Goal: Find contact information: Find contact information

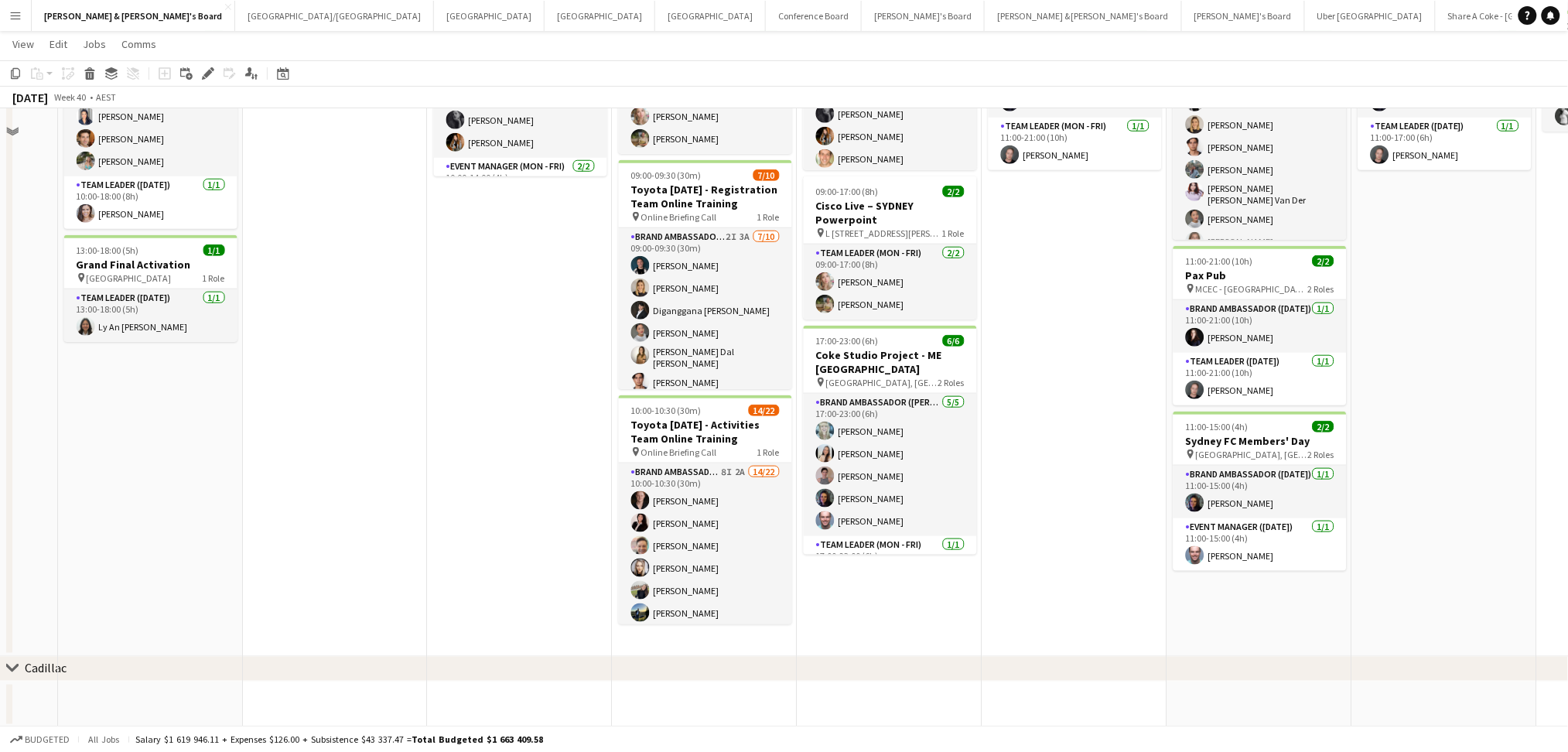
scroll to position [405, 0]
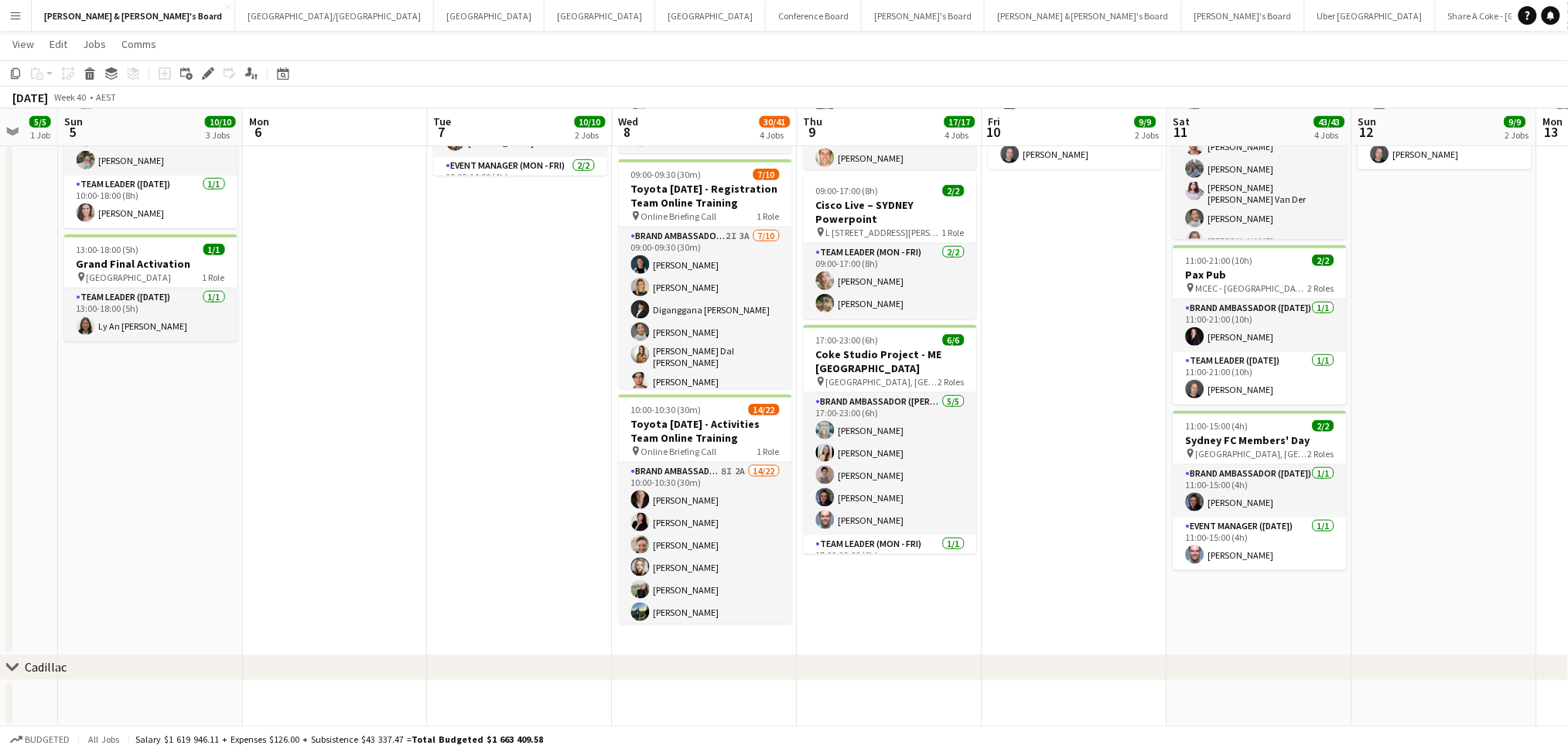
click at [964, 527] on app-calendar-viewport "Wed 1 7/7 2 Jobs Thu 2 13/13 4 Jobs Fri 3 5/5 1 Job Sat 4 5/5 1 Job Sun 5 10/10…" at bounding box center [784, 191] width 1568 height 1071
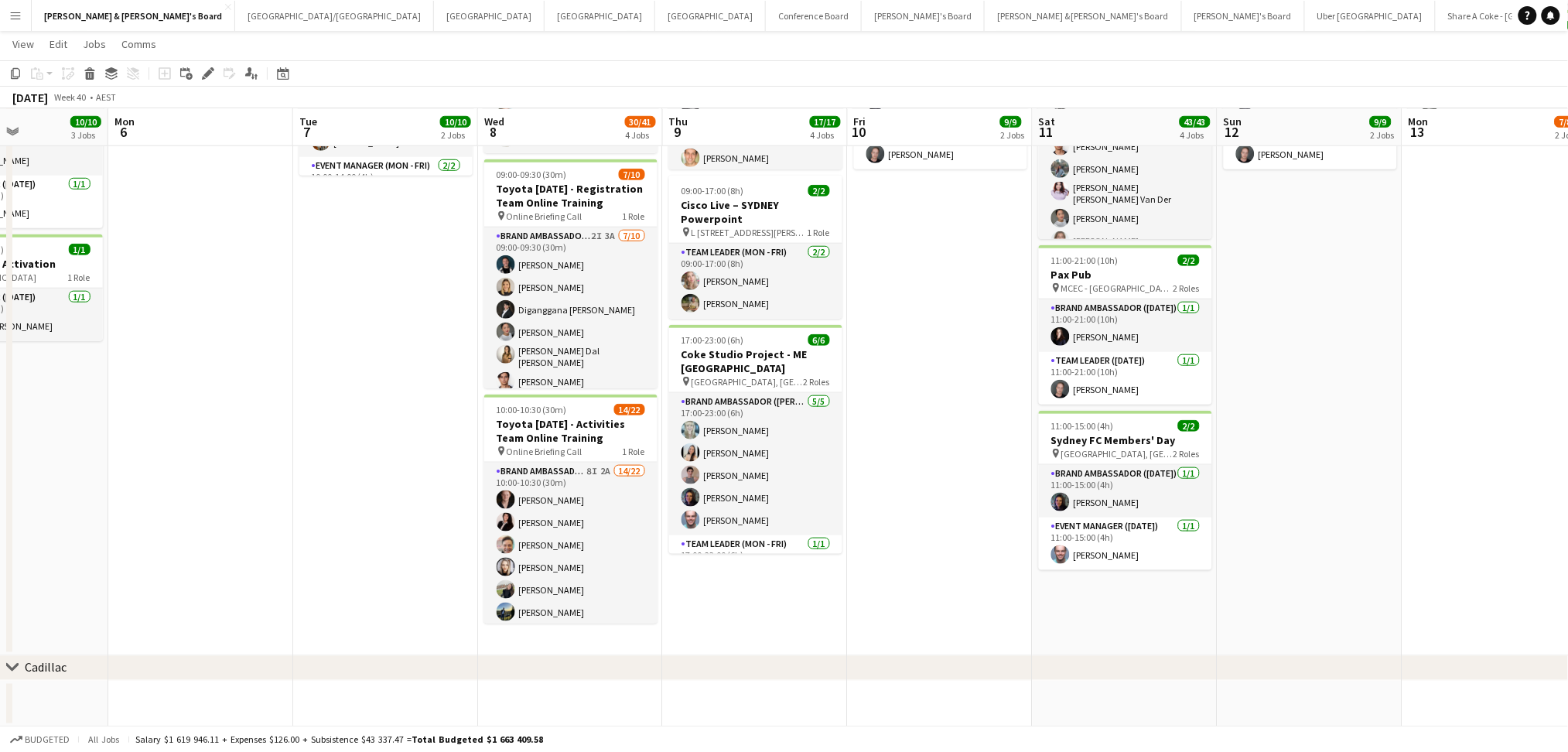
scroll to position [0, 535]
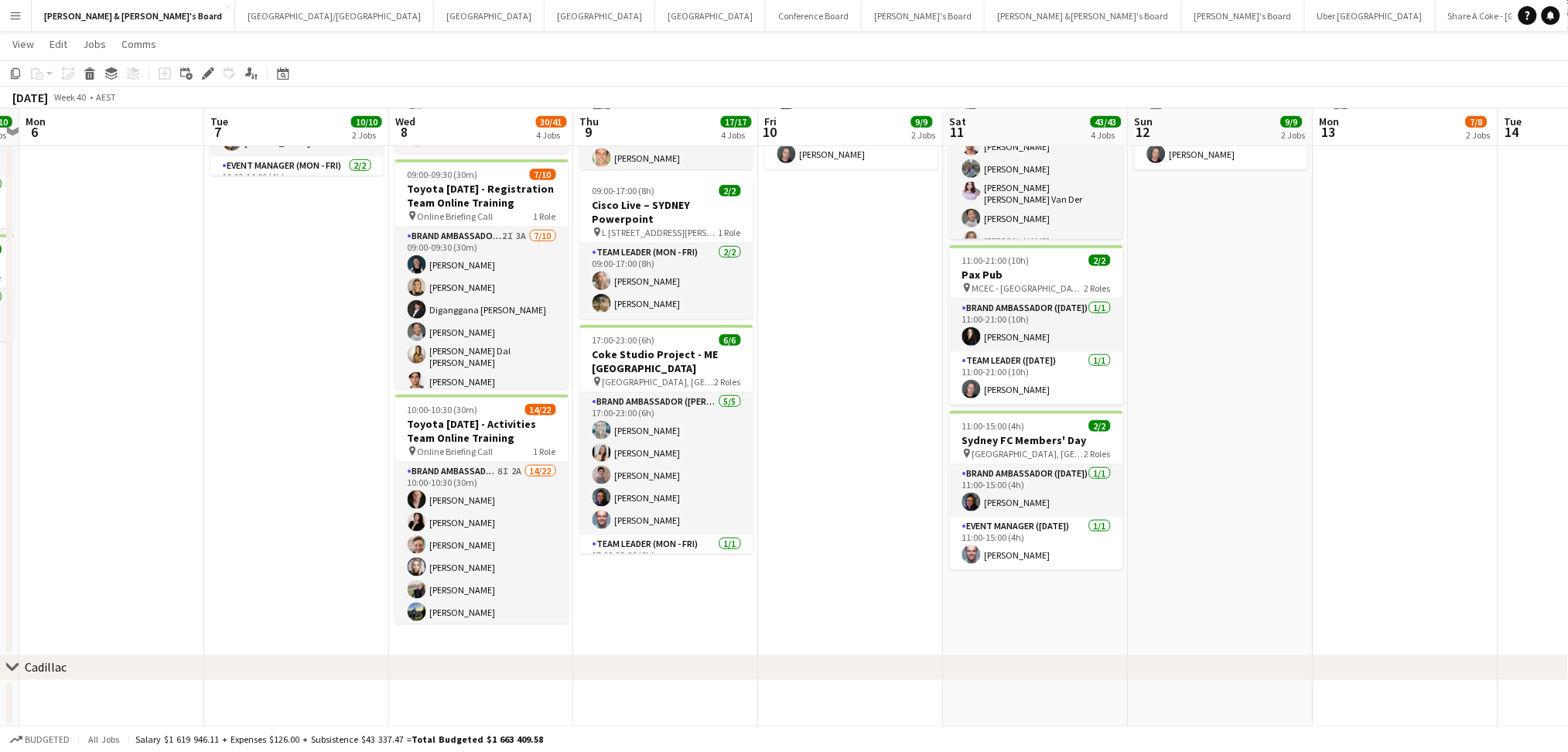
drag, startPoint x: 1052, startPoint y: 466, endPoint x: 963, endPoint y: 453, distance: 89.9
click at [963, 453] on app-calendar-viewport "Fri 3 5/5 1 Job Sat 4 5/5 1 Job Sun 5 10/10 3 Jobs Mon 6 Tue 7 10/10 2 Jobs Wed…" at bounding box center [784, 191] width 1568 height 1071
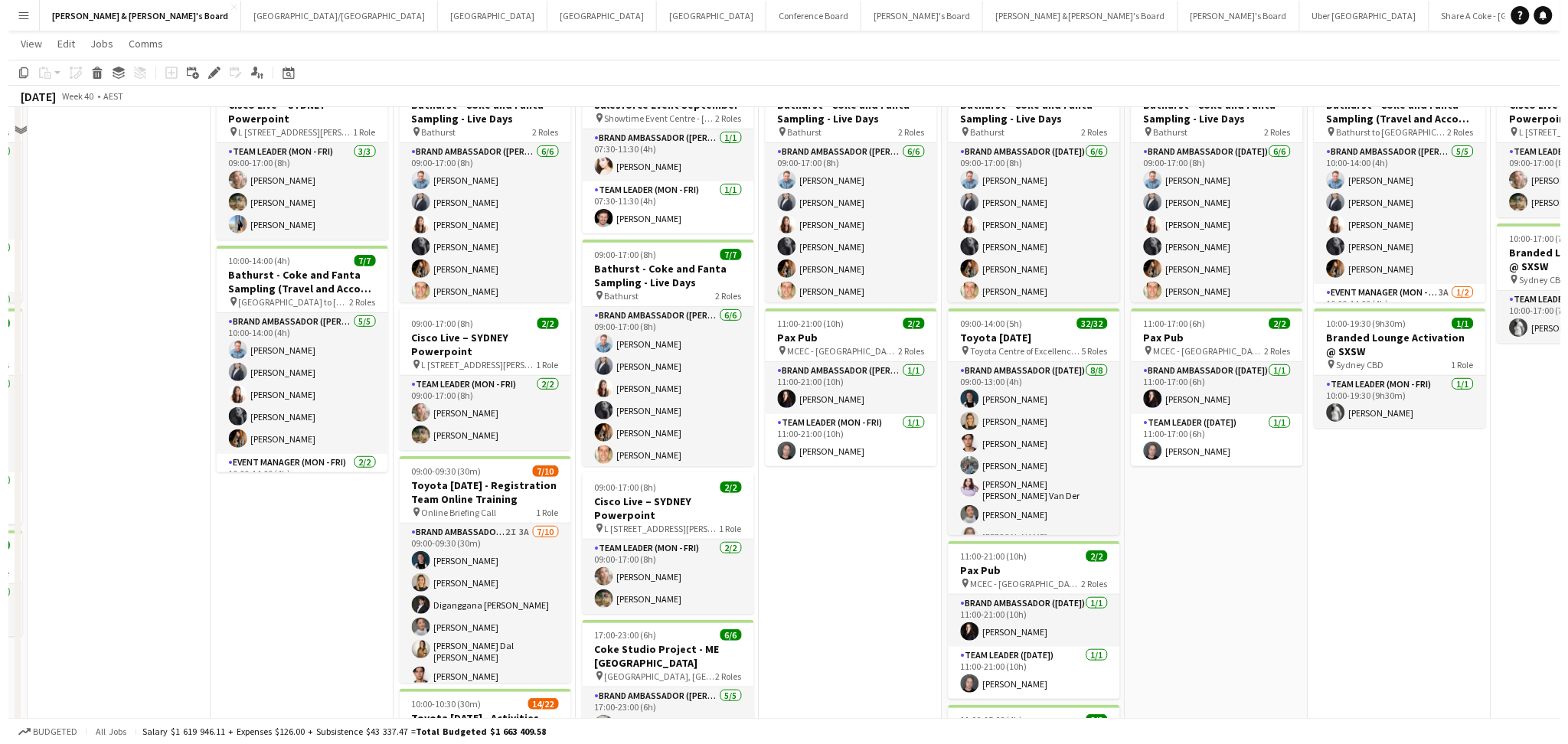
scroll to position [0, 0]
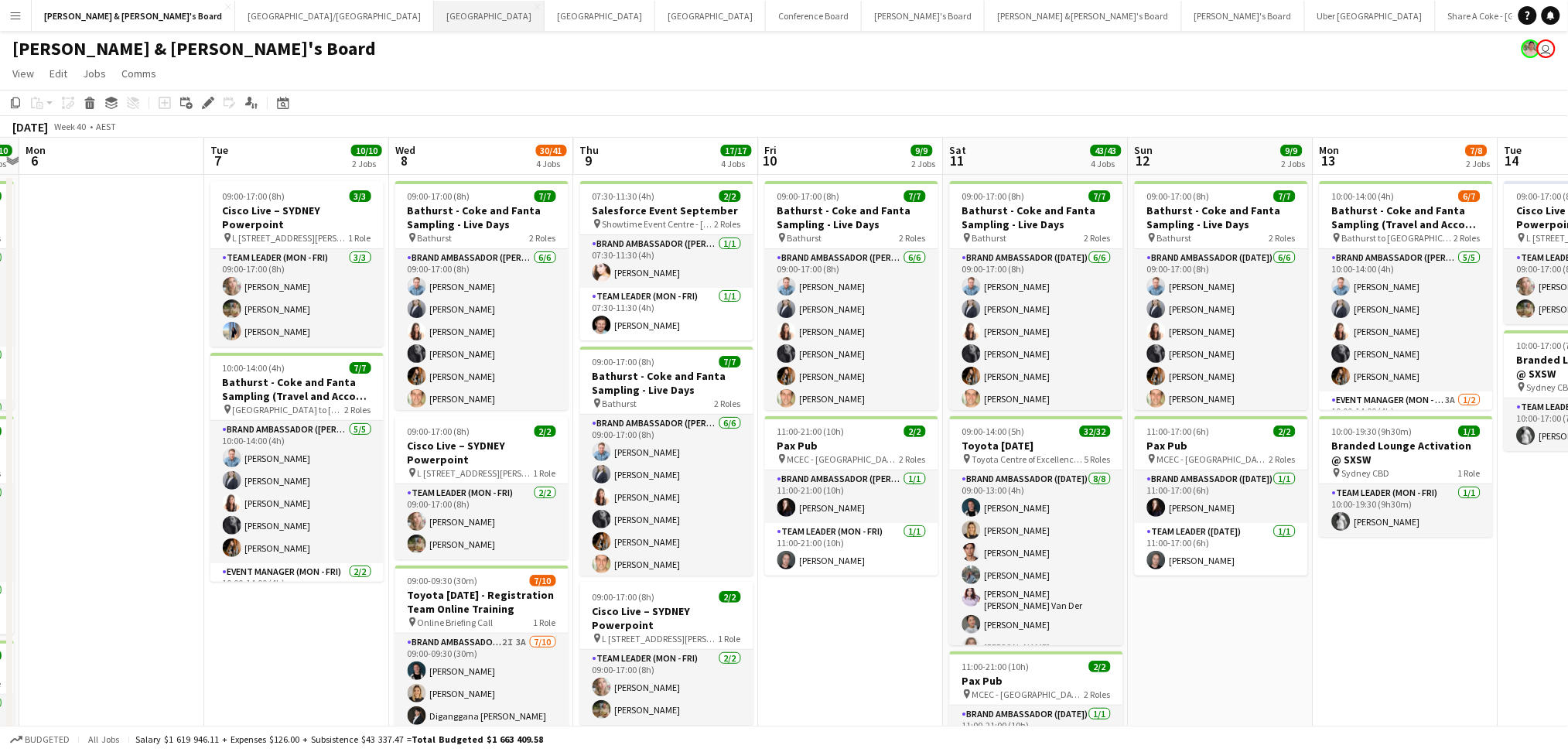
click at [434, 10] on button "Melbourne Close" at bounding box center [489, 15] width 111 height 30
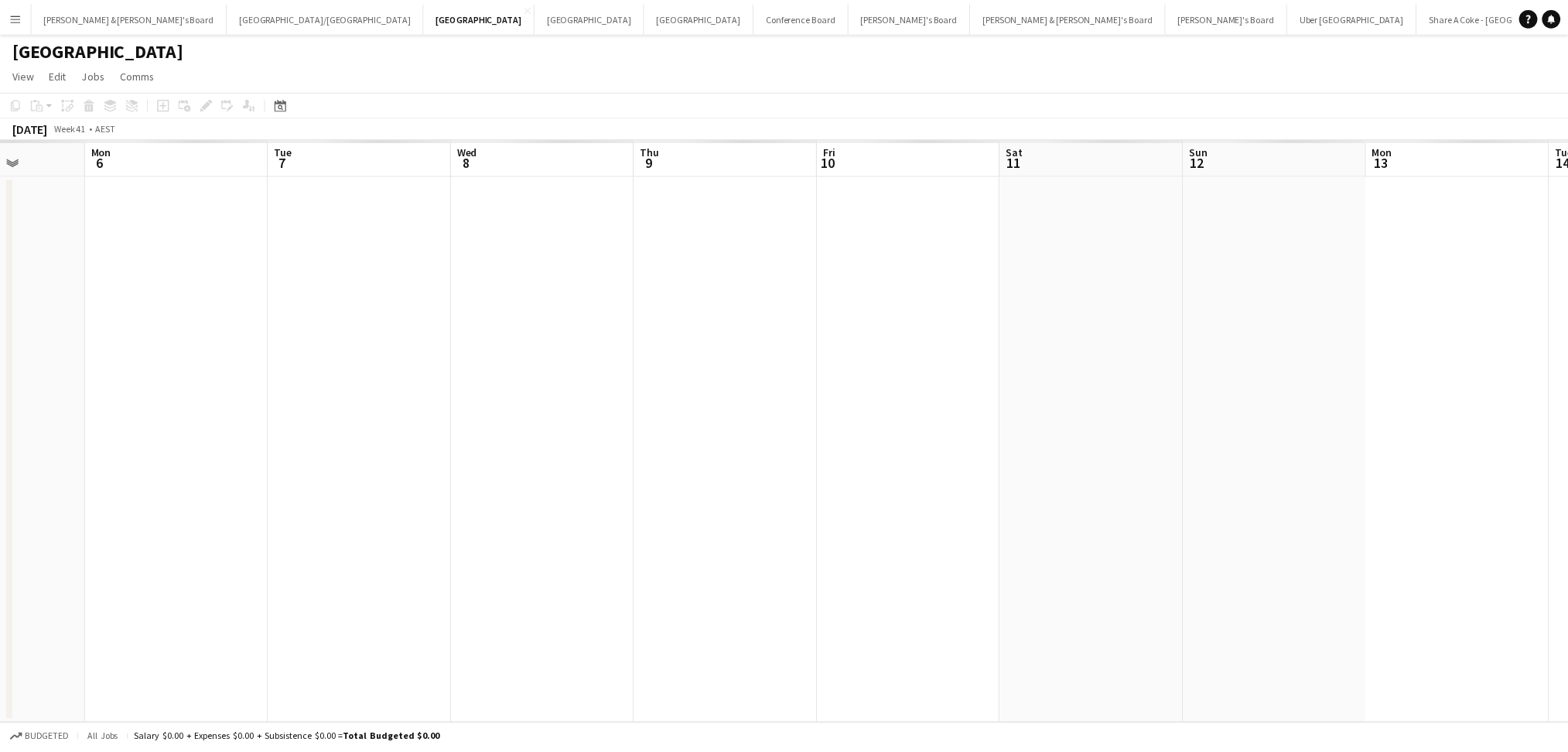
scroll to position [0, 558]
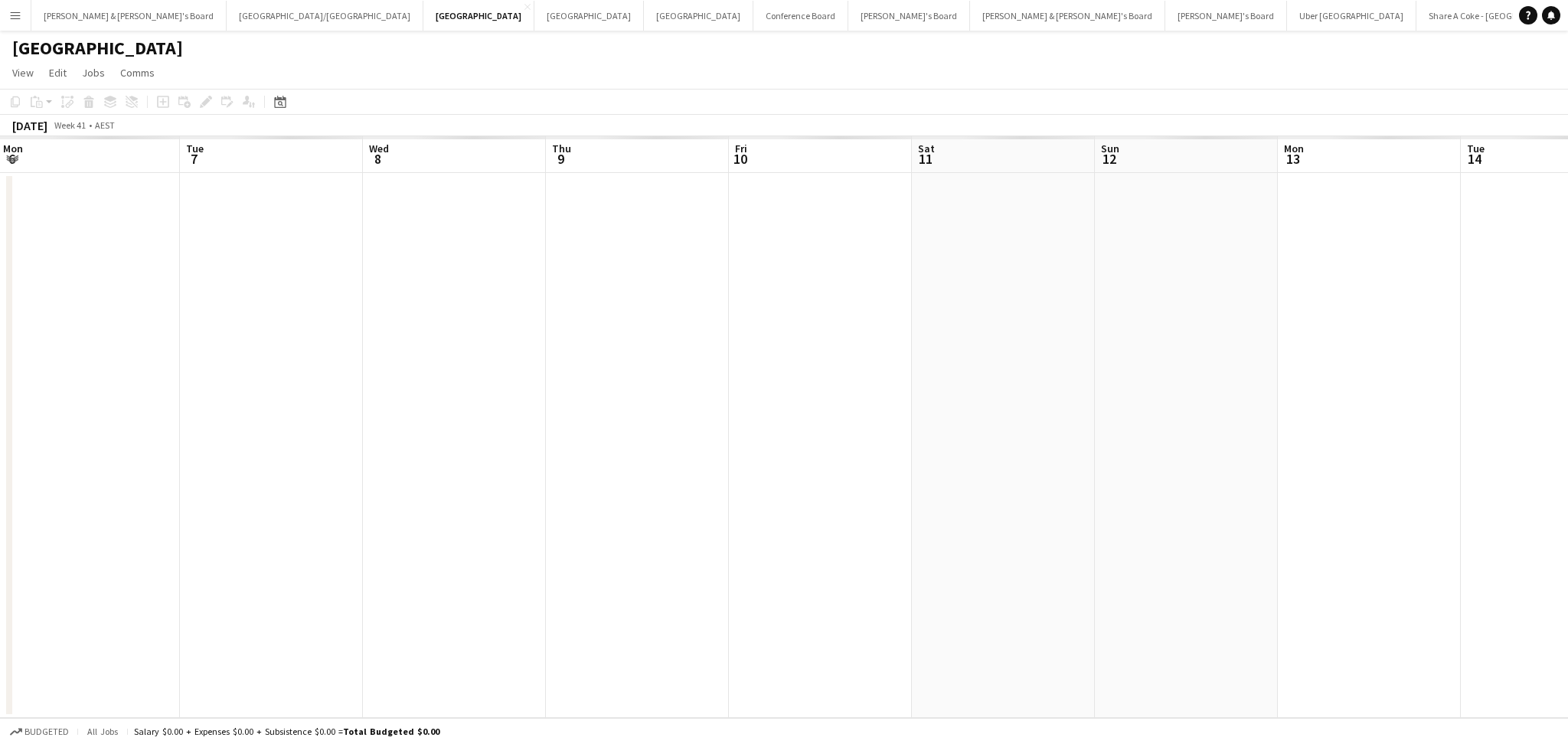
click at [544, 516] on app-calendar-viewport "Fri 3 Sat 4 Sun 5 Mon 6 Tue 7 Wed 8 Thu 9 Fri 10 Sat 11 Sun 12 Mon 13 Tue 14 We…" at bounding box center [784, 427] width 1568 height 582
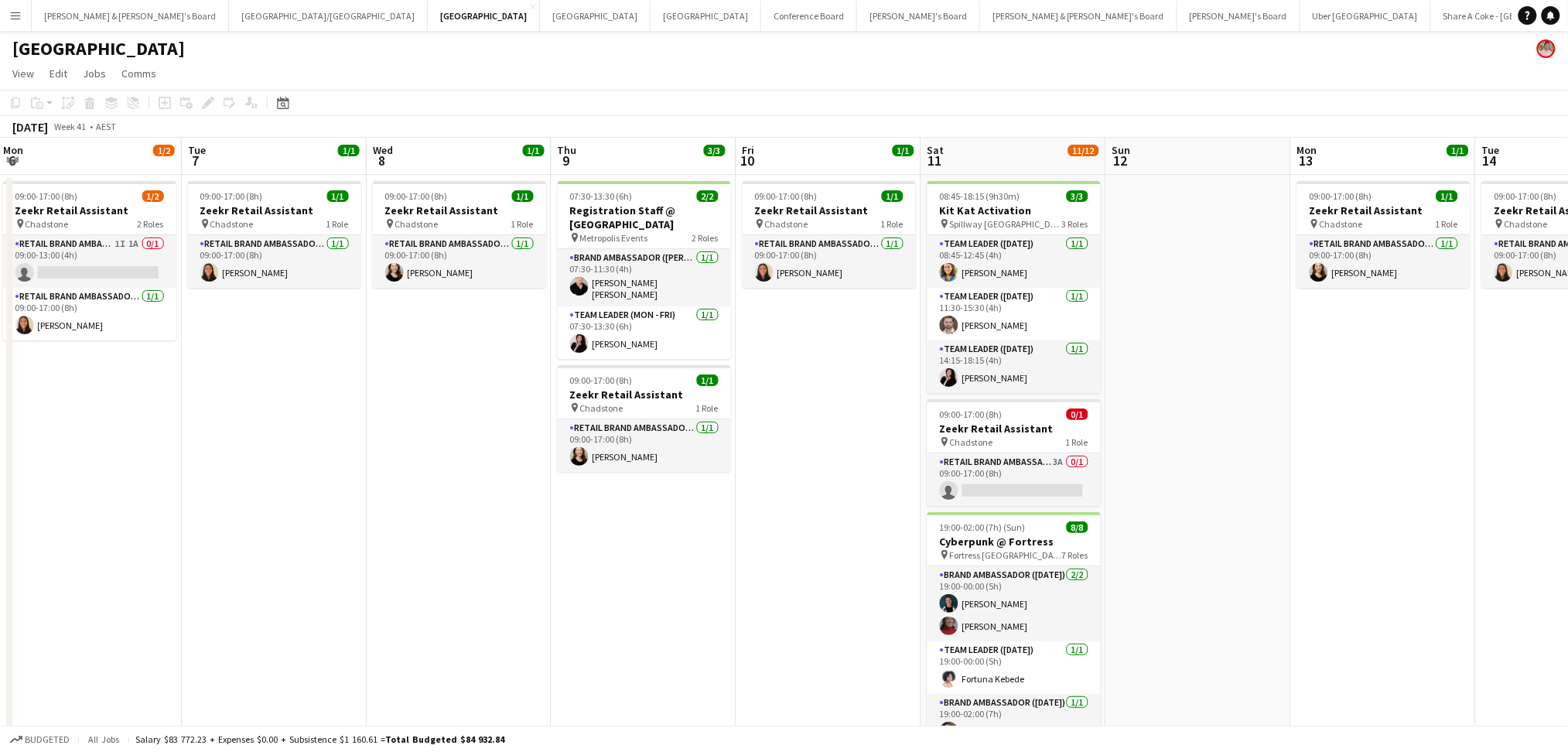
scroll to position [60, 0]
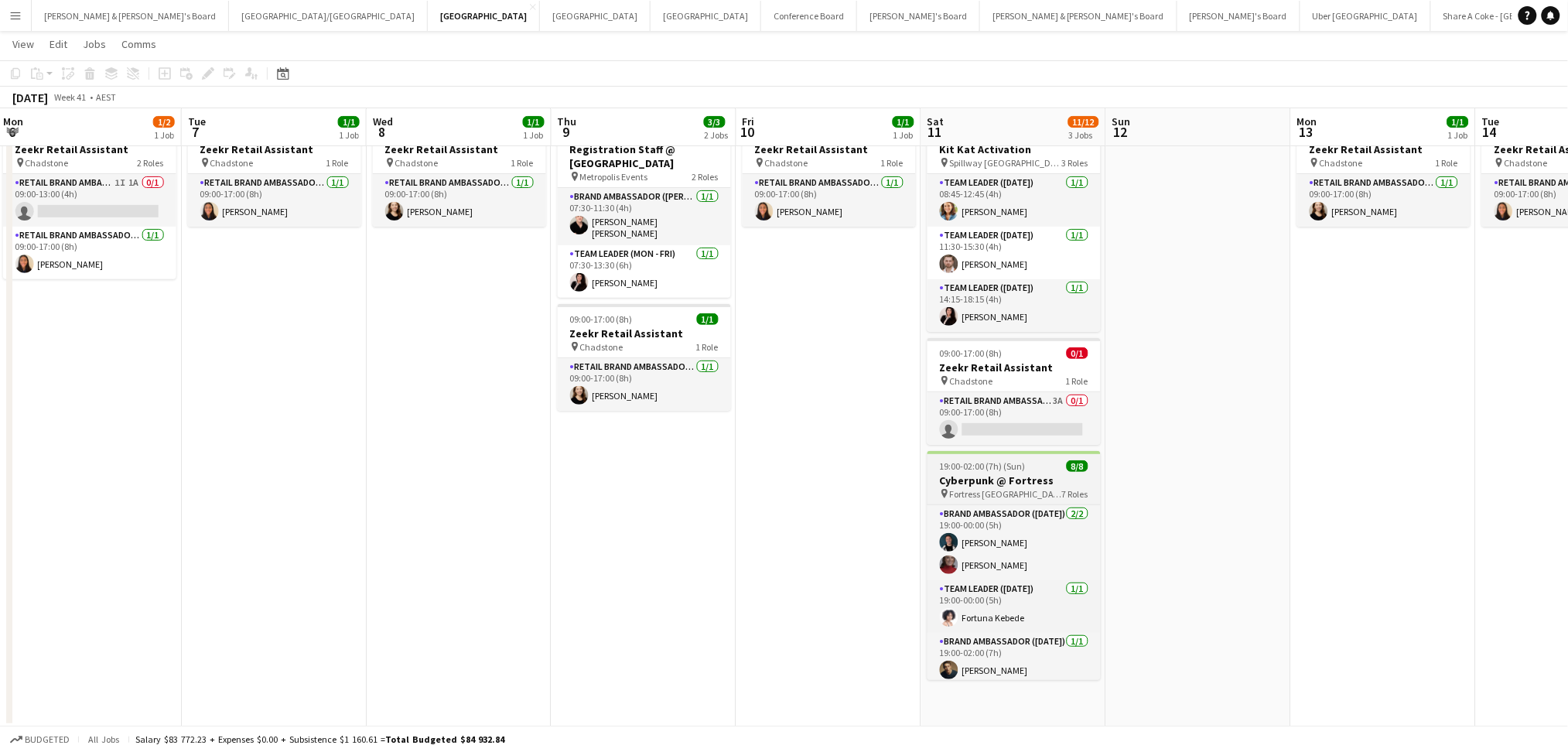
click at [1034, 484] on h3 "Cyberpunk @ Fortress" at bounding box center [1014, 480] width 173 height 14
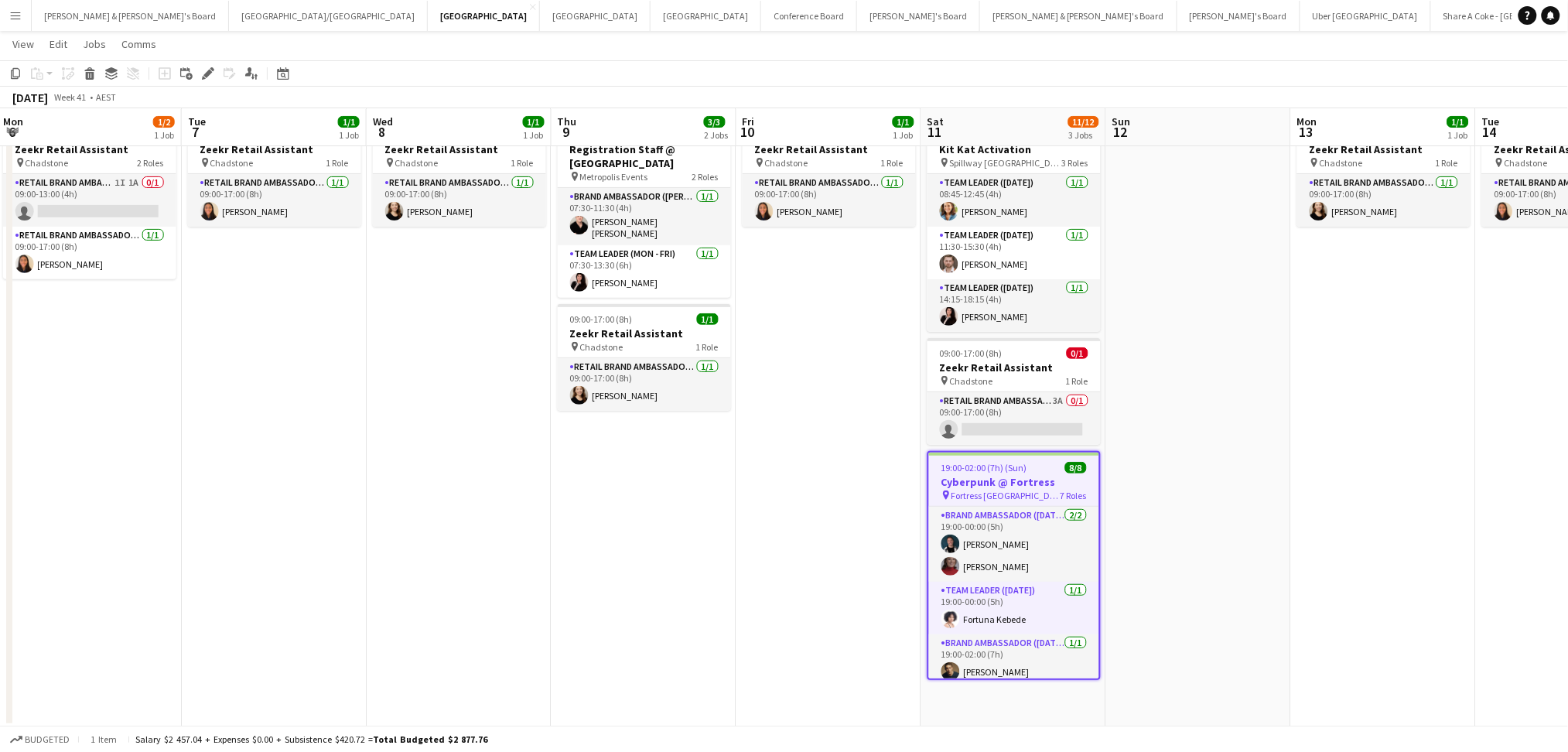
drag, startPoint x: 1034, startPoint y: 484, endPoint x: 996, endPoint y: 478, distance: 38.5
click at [996, 478] on h3 "Cyberpunk @ Fortress" at bounding box center [1014, 481] width 170 height 14
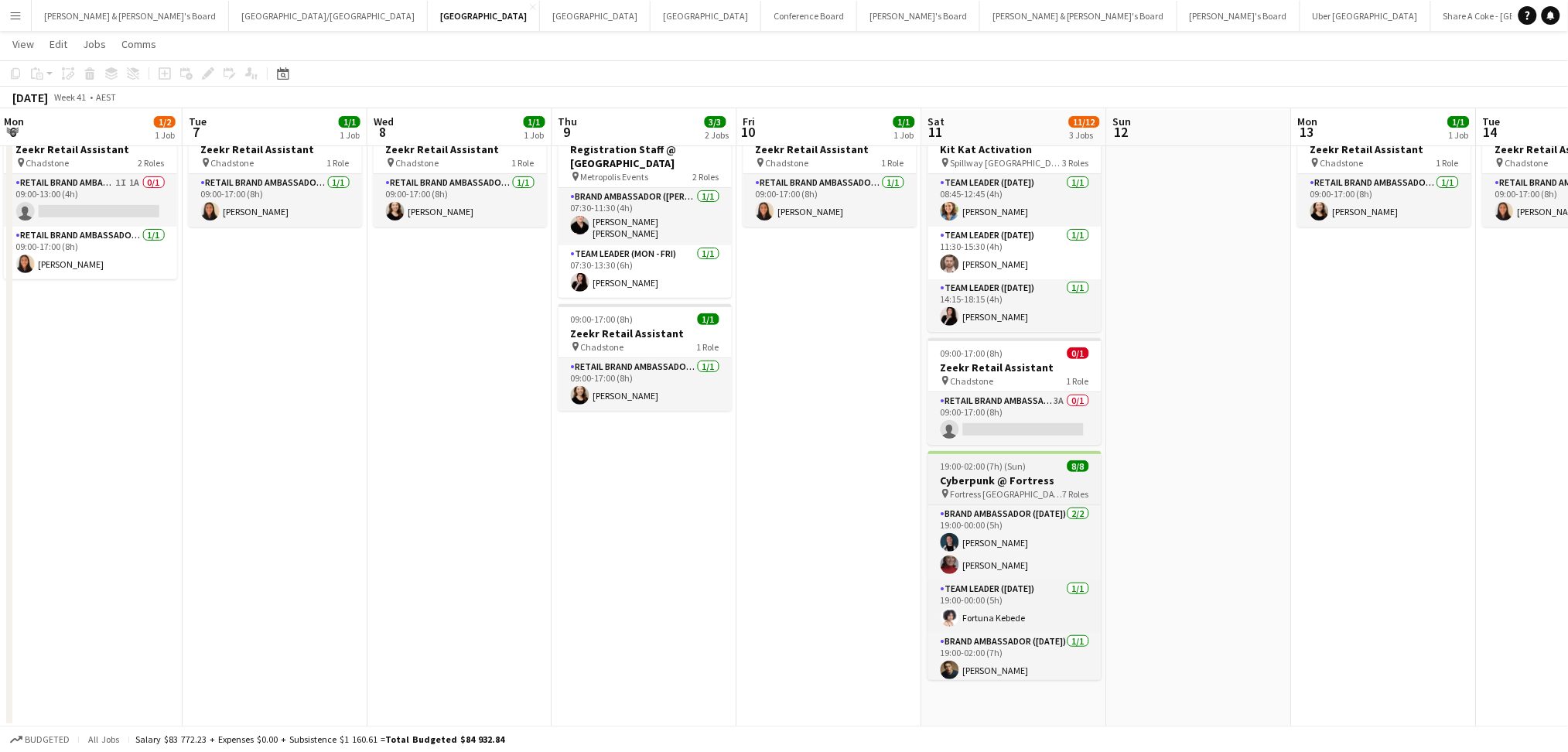
click at [996, 478] on h3 "Cyberpunk @ Fortress" at bounding box center [1015, 480] width 173 height 14
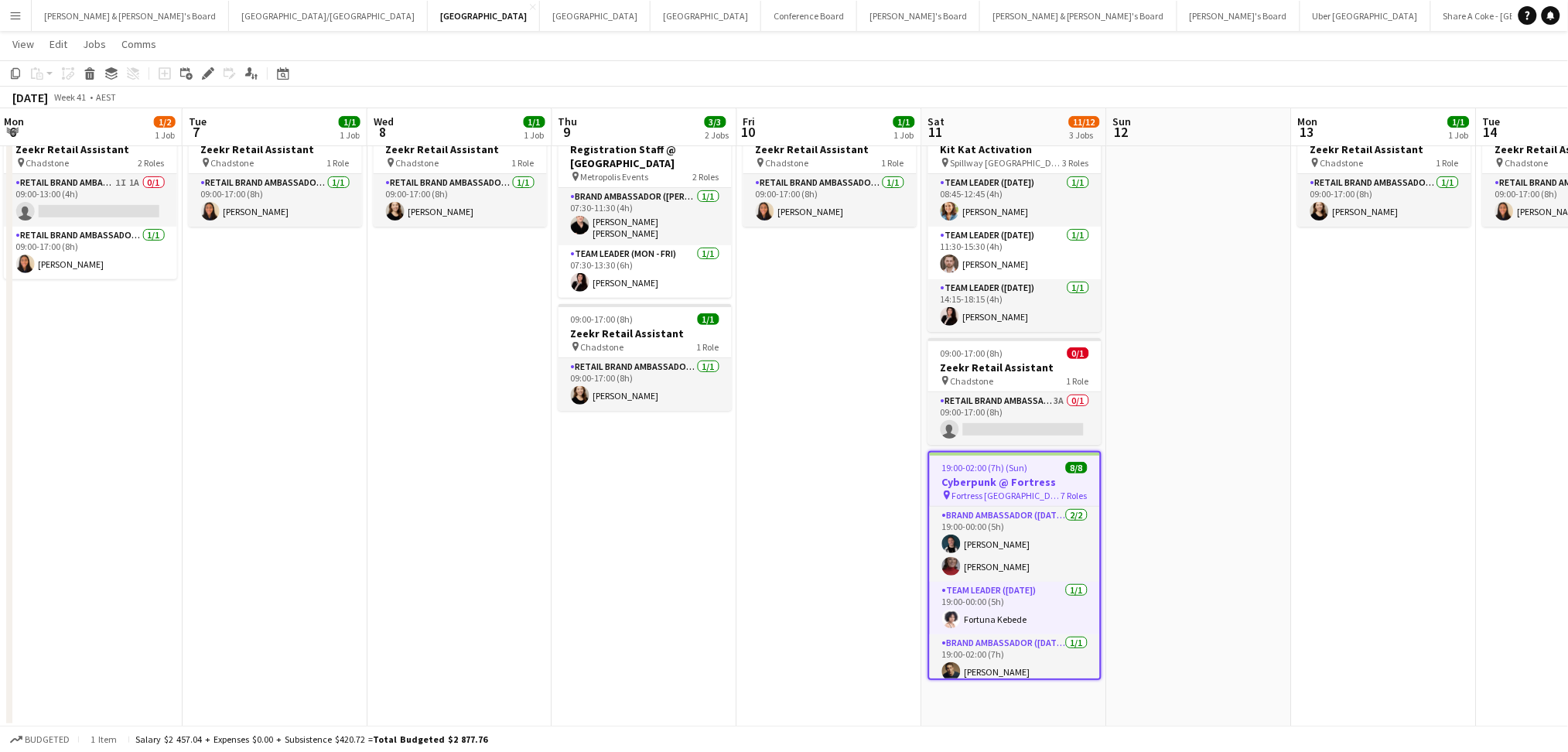
click at [996, 478] on h3 "Cyberpunk @ Fortress" at bounding box center [1015, 481] width 170 height 14
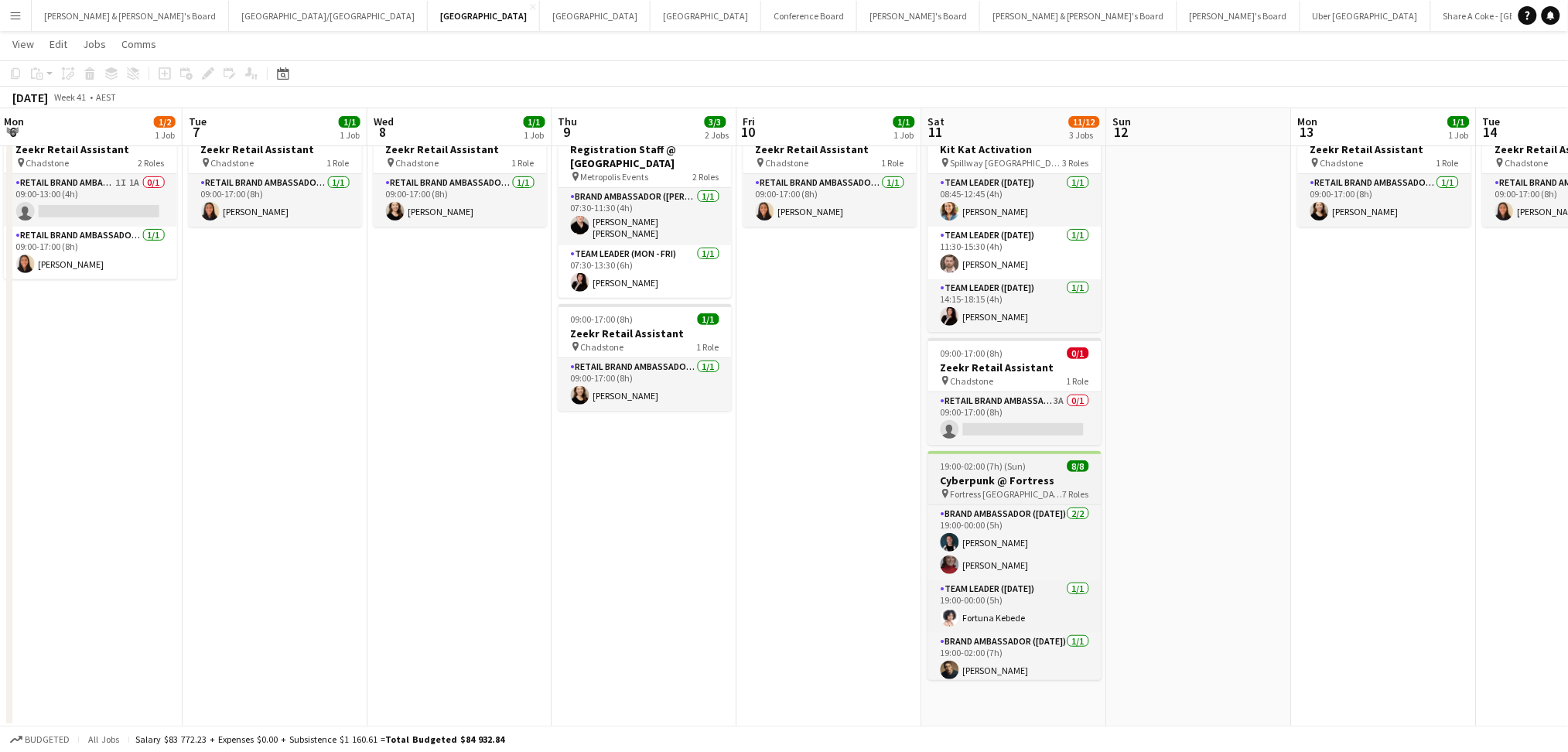
click at [996, 478] on h3 "Cyberpunk @ Fortress" at bounding box center [1015, 480] width 173 height 14
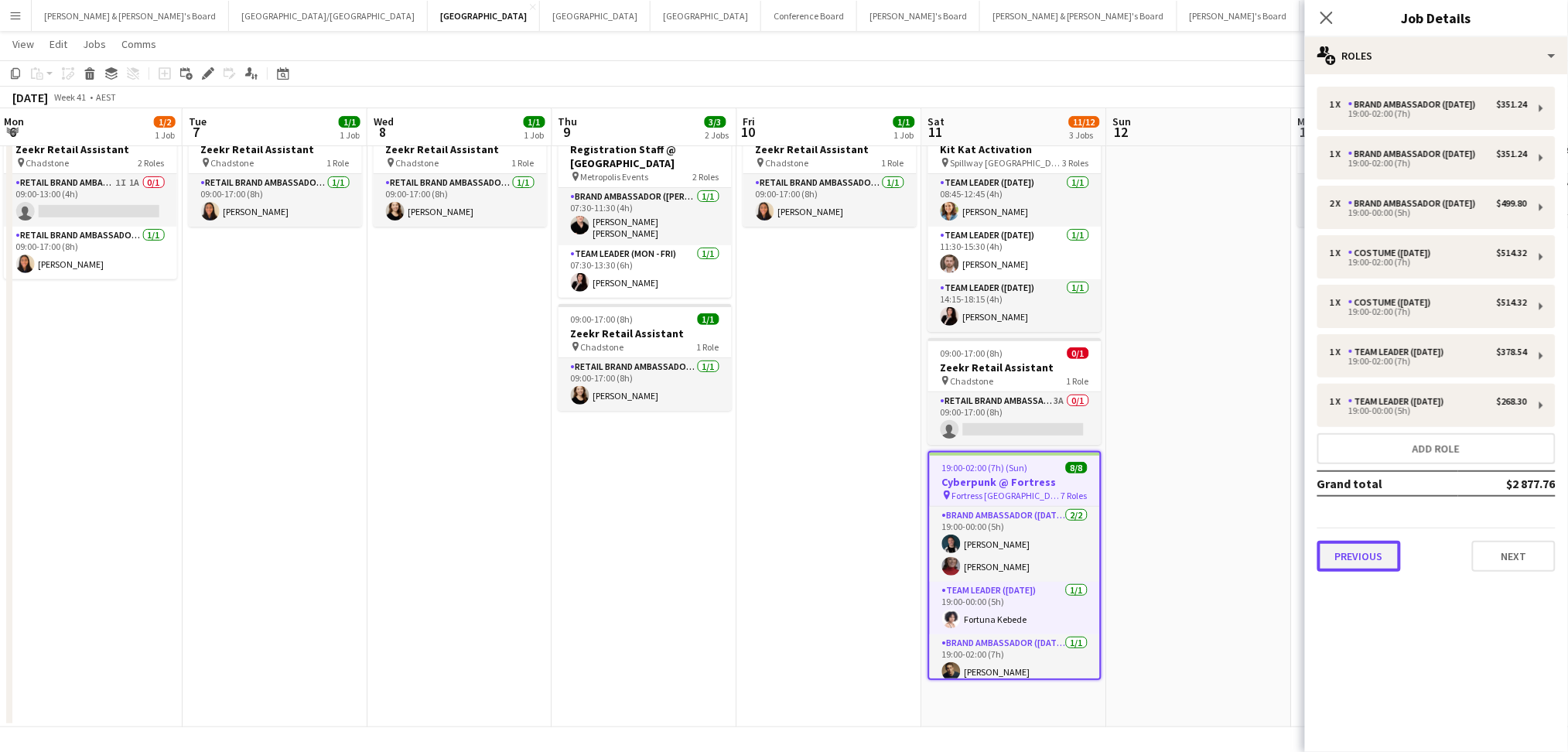
click at [1369, 546] on button "Previous" at bounding box center [1359, 556] width 83 height 31
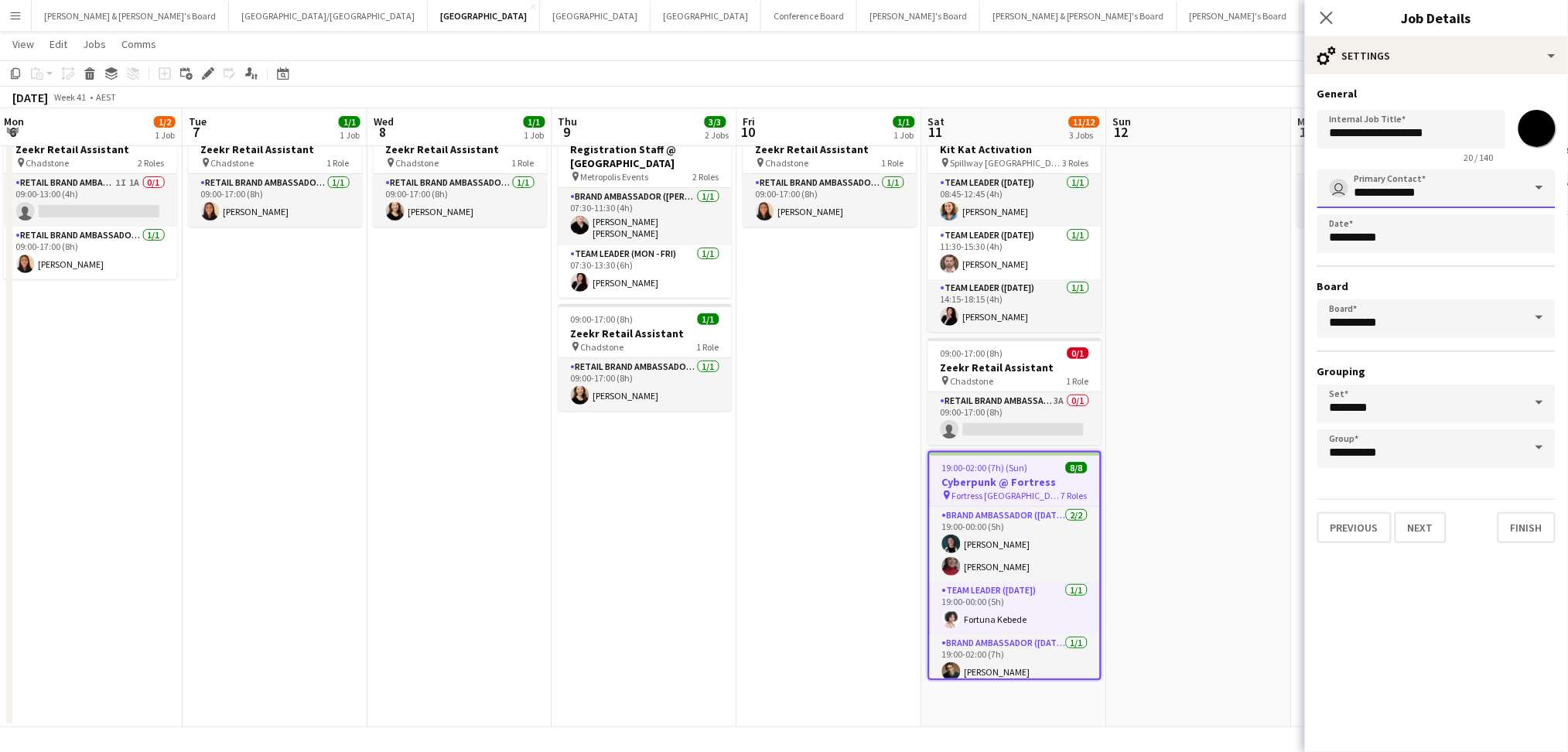
click at [1416, 193] on input "**********" at bounding box center [1436, 188] width 238 height 39
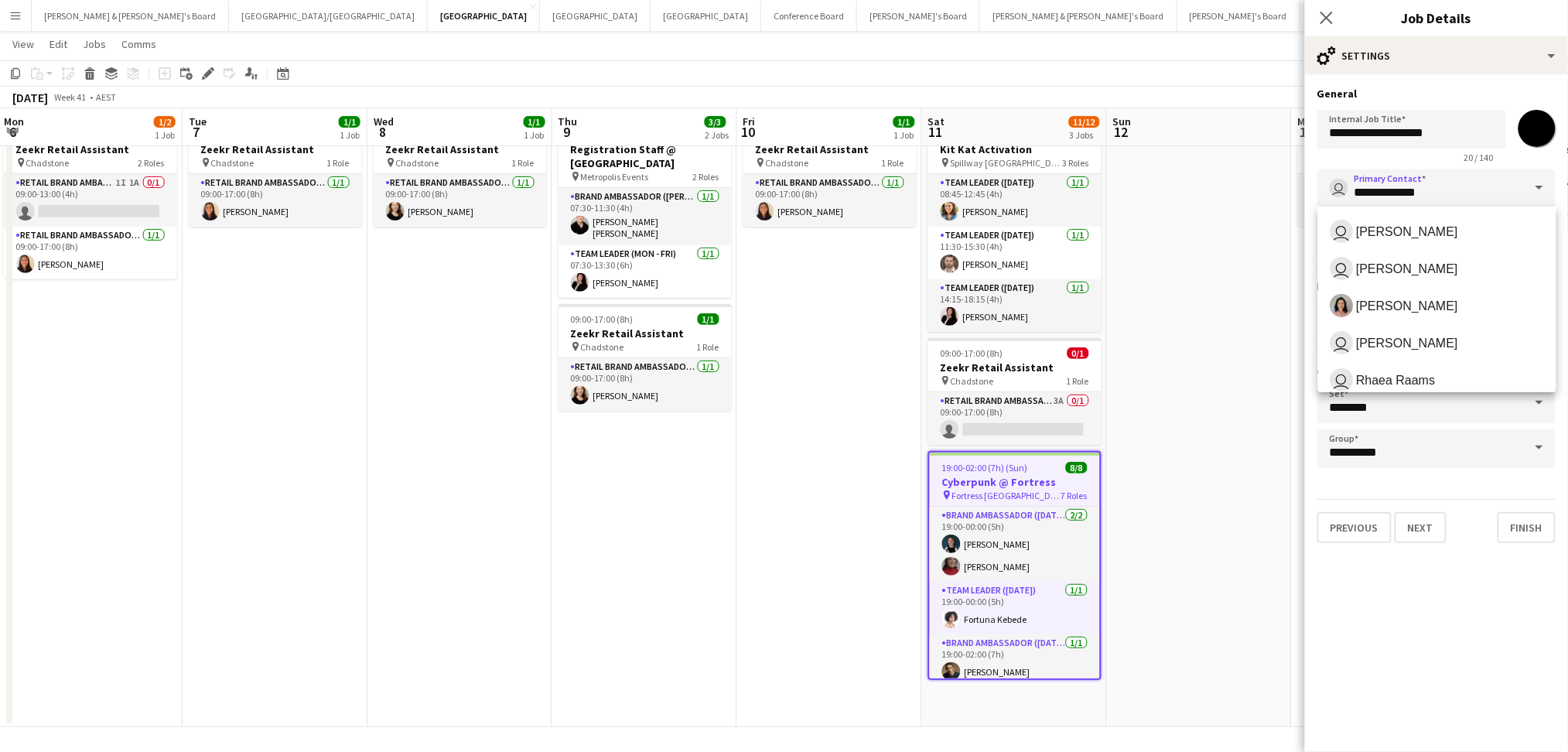
click at [1431, 584] on mat-expansion-panel "**********" at bounding box center [1436, 413] width 263 height 678
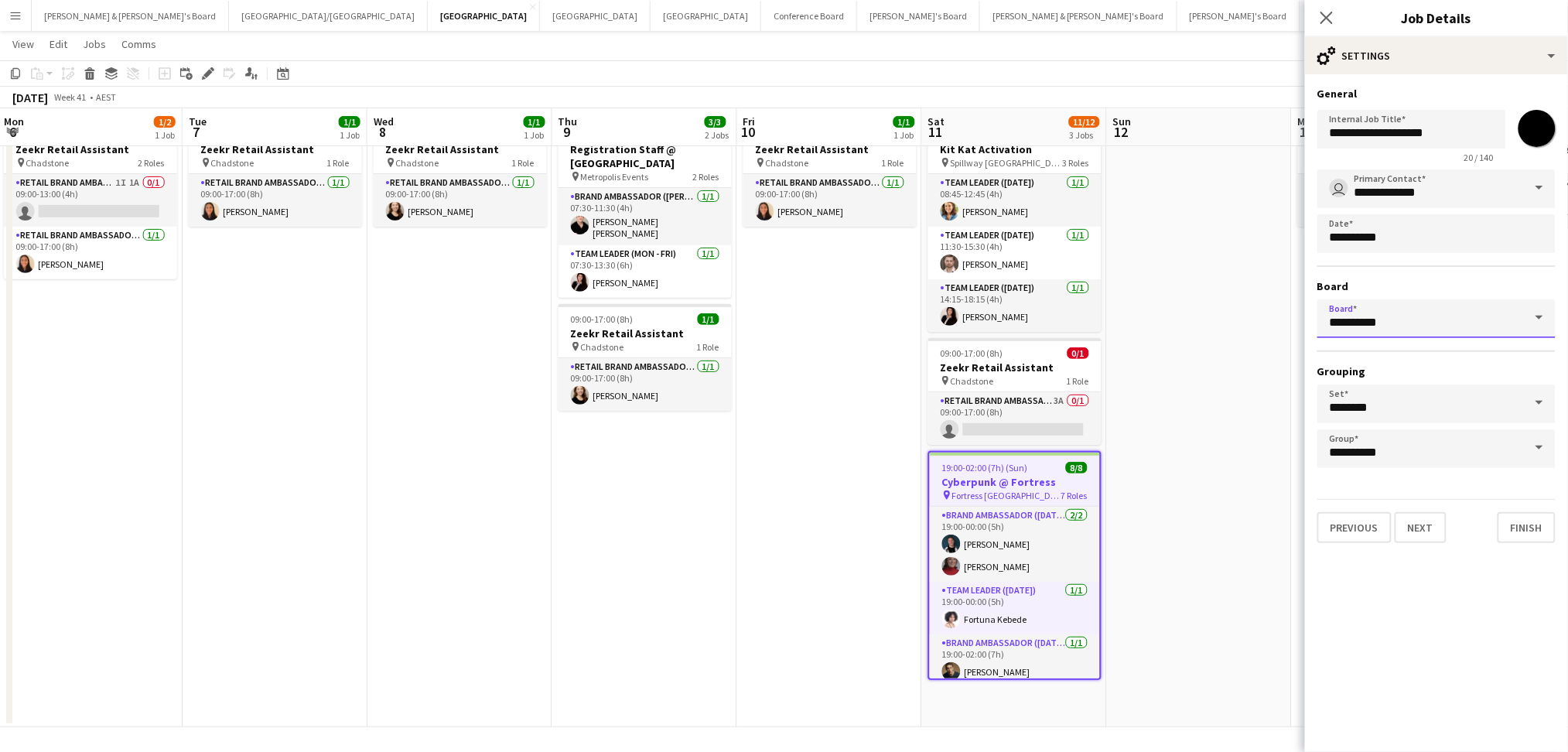
click at [1464, 320] on input "*********" at bounding box center [1436, 318] width 238 height 39
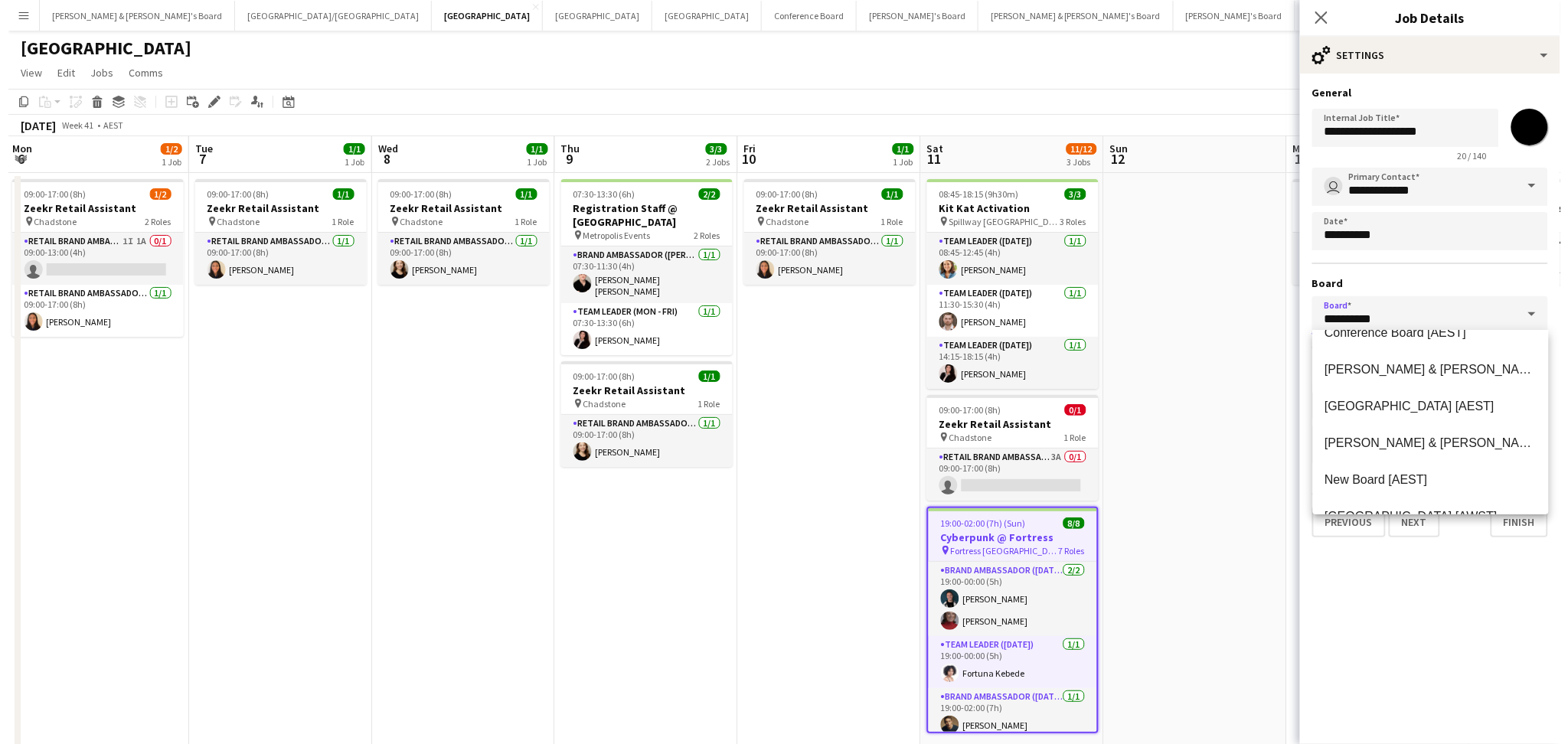
scroll to position [102, 0]
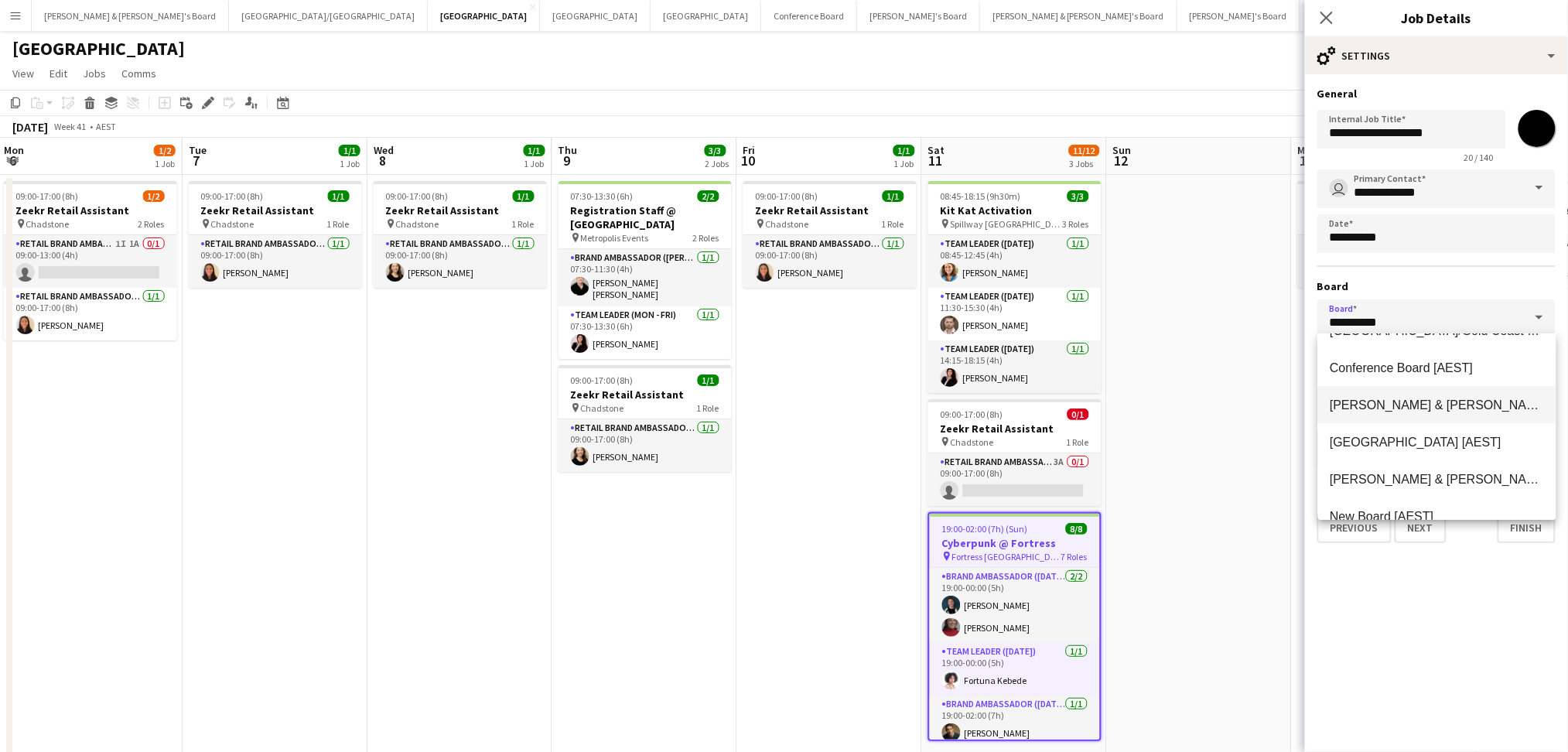
click at [1442, 407] on span "[PERSON_NAME] & [PERSON_NAME]'s Board [AEST]" at bounding box center [1483, 405] width 306 height 14
type input "**********"
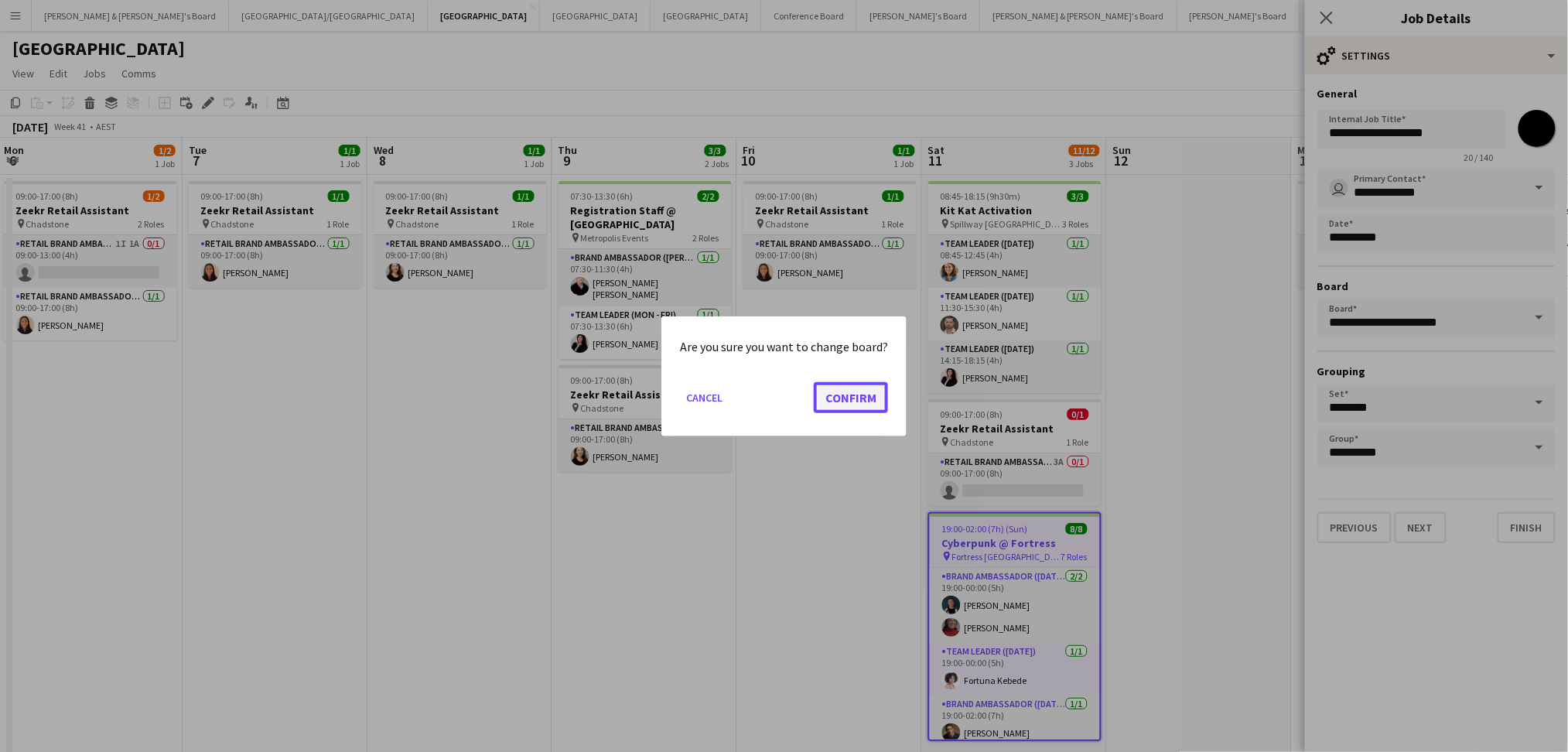
click at [847, 391] on button "Confirm" at bounding box center [851, 397] width 74 height 31
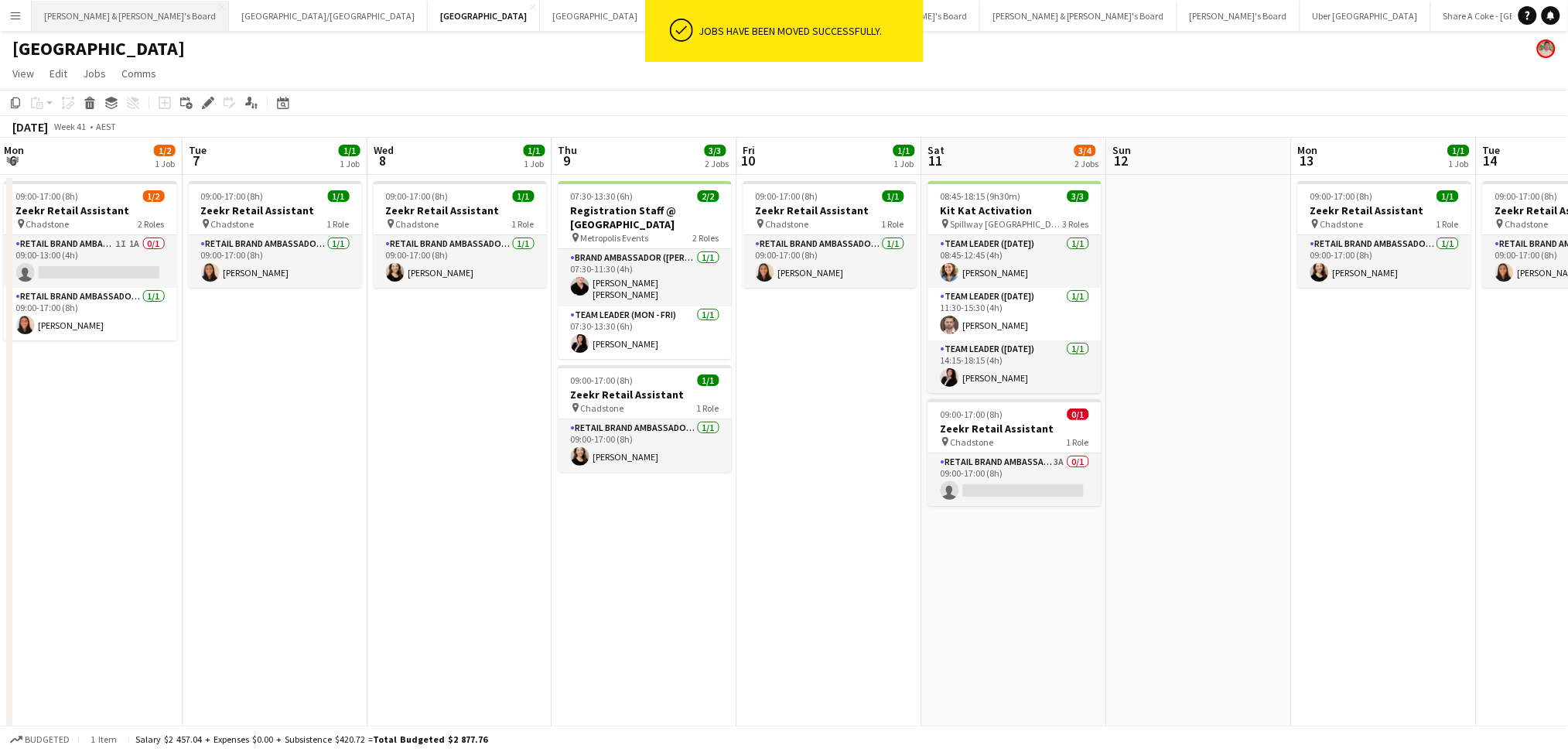
click at [90, 5] on button "[PERSON_NAME] & [PERSON_NAME]'s Board Close" at bounding box center [130, 15] width 197 height 30
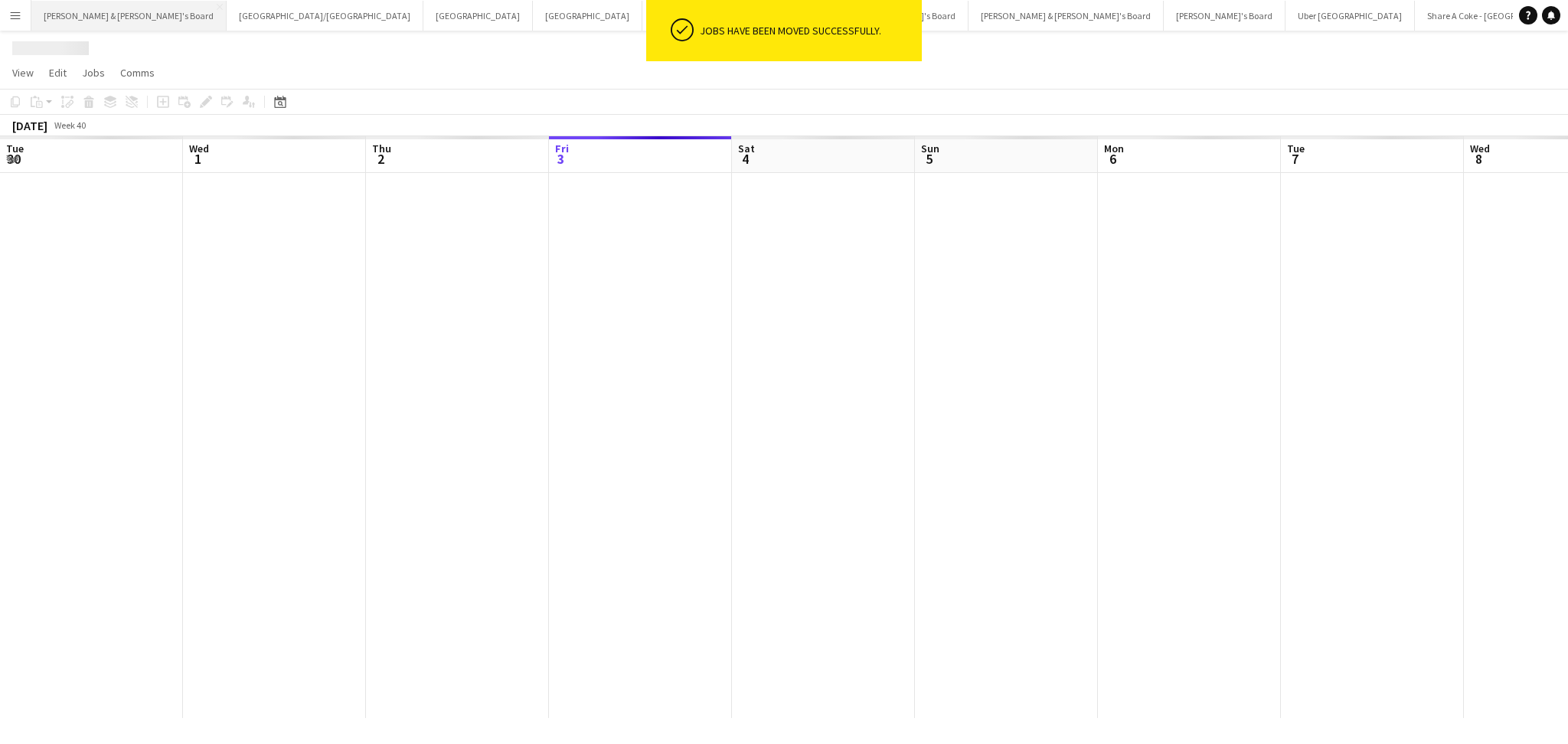
scroll to position [0, 365]
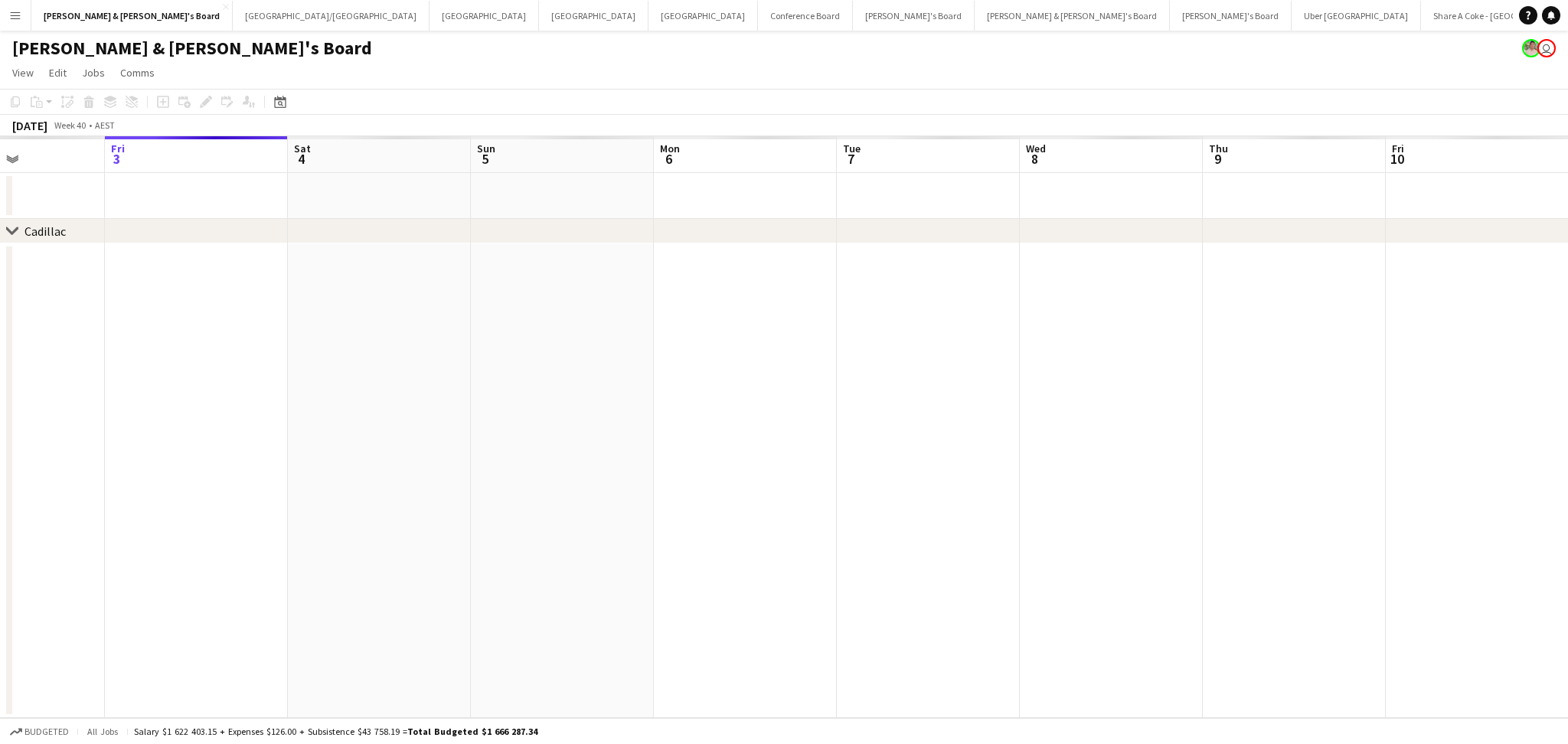
drag, startPoint x: 1096, startPoint y: 515, endPoint x: 655, endPoint y: 491, distance: 441.7
click at [656, 491] on app-calendar-viewport "Tue 30 Wed 1 Thu 2 Fri 3 Sat 4 Sun 5 Mon 6 Tue 7 Wed 8 Thu 9 Fri 10 Sat 11 Sun …" at bounding box center [784, 427] width 1568 height 582
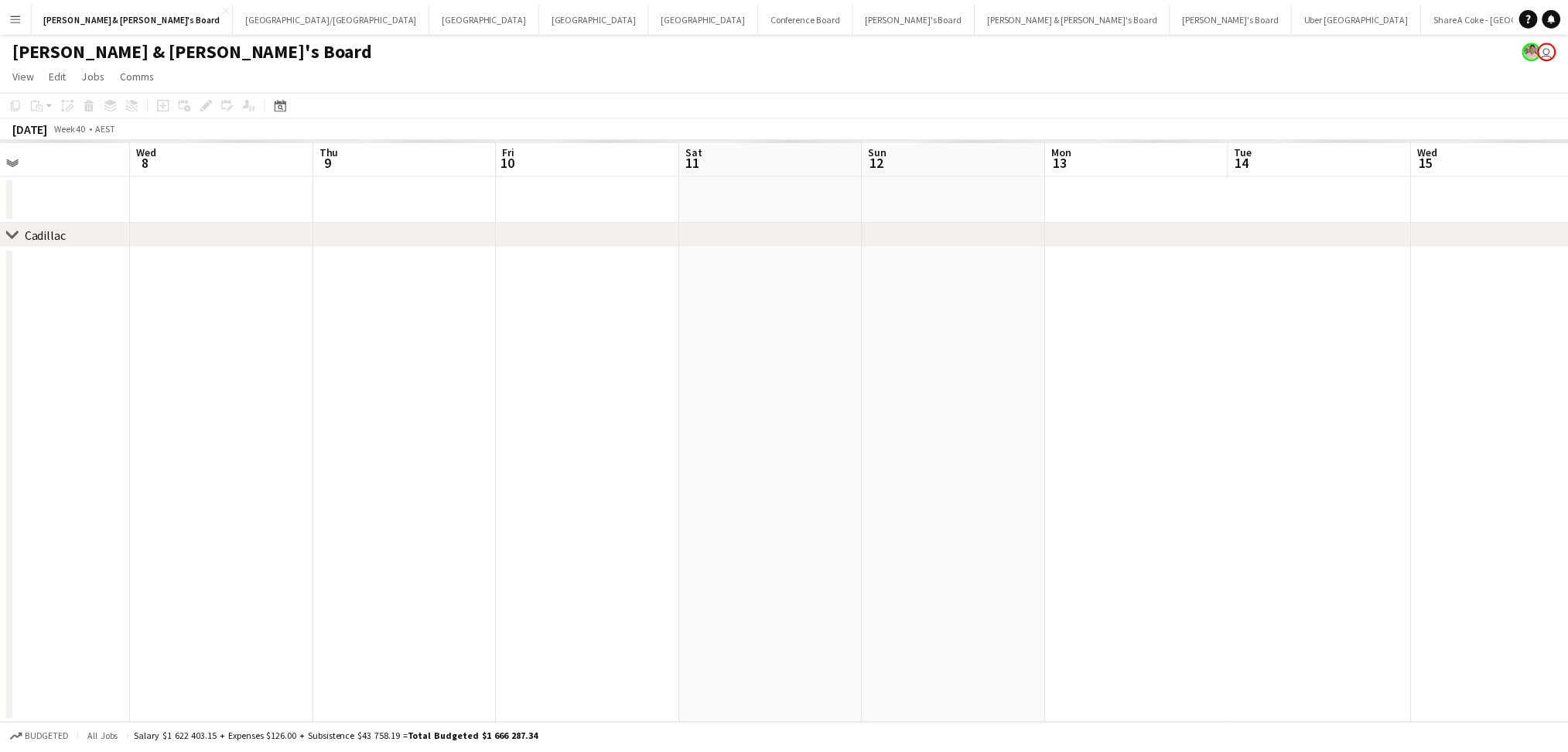
scroll to position [0, 635]
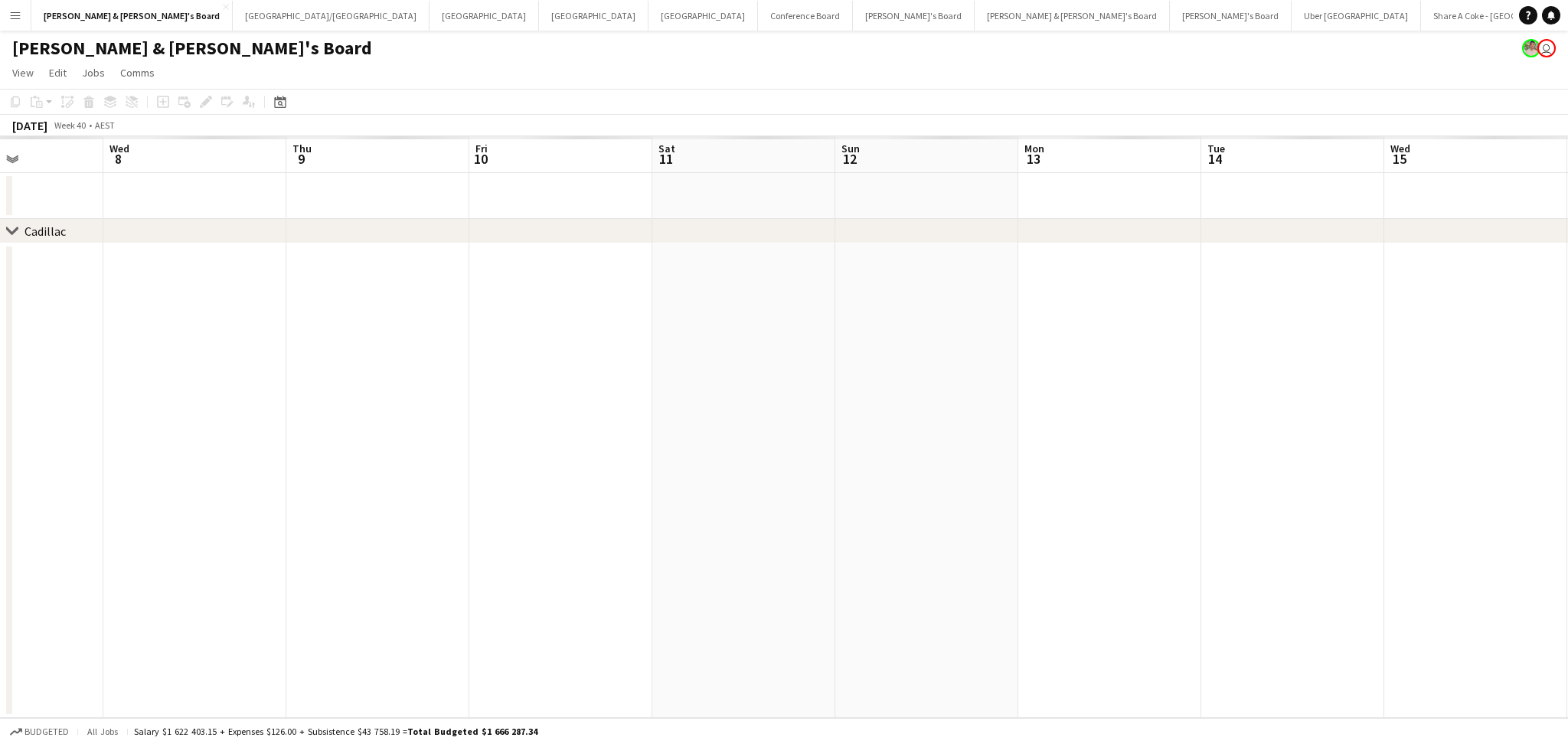
drag, startPoint x: 760, startPoint y: 526, endPoint x: 427, endPoint y: 518, distance: 333.1
click at [427, 518] on app-calendar-viewport "Sat 4 Sun 5 Mon 6 Tue 7 Wed 8 Thu 9 Fri 10 Sat 11 Sun 12 Mon 13 Tue 14 Wed 15 T…" at bounding box center [784, 427] width 1568 height 582
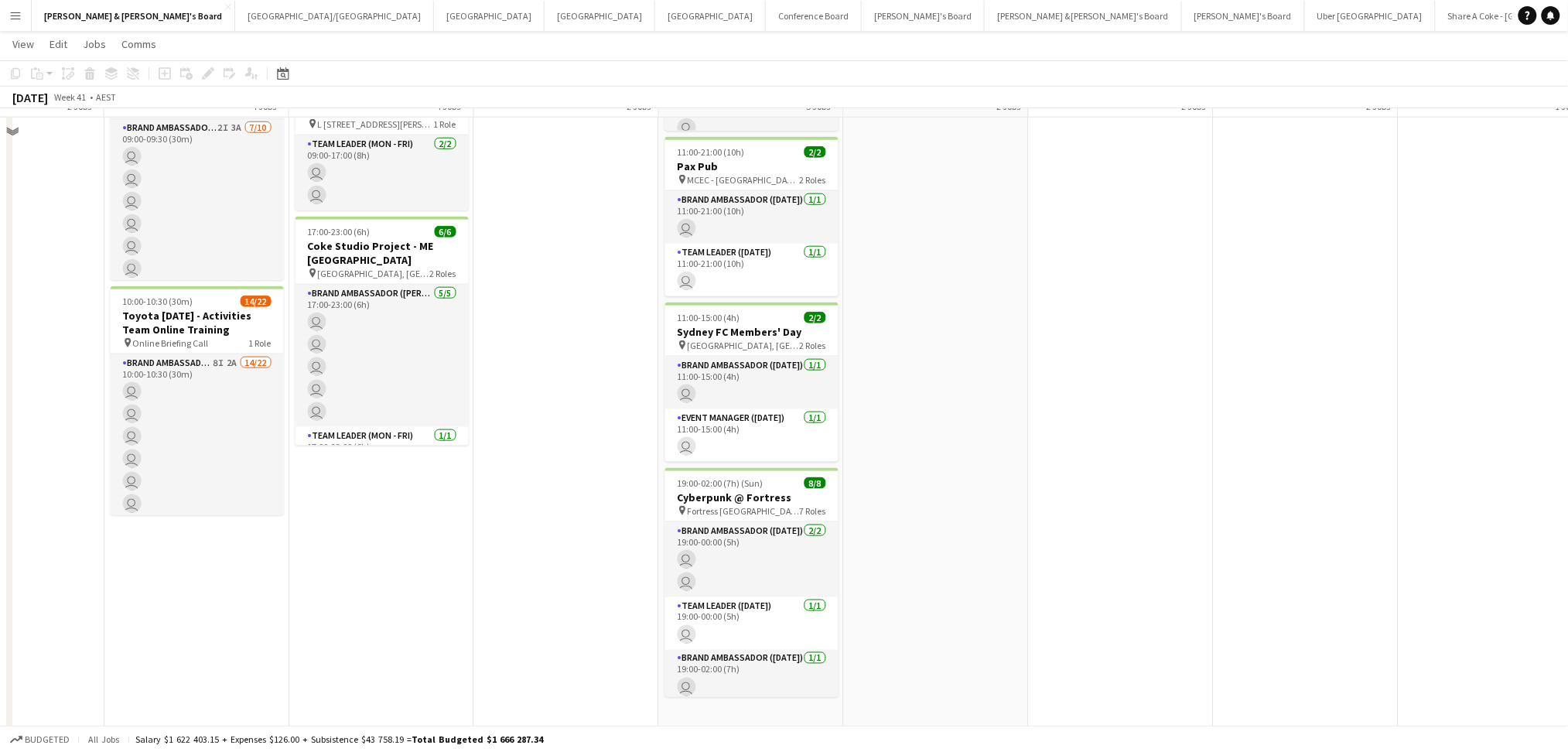
scroll to position [516, 0]
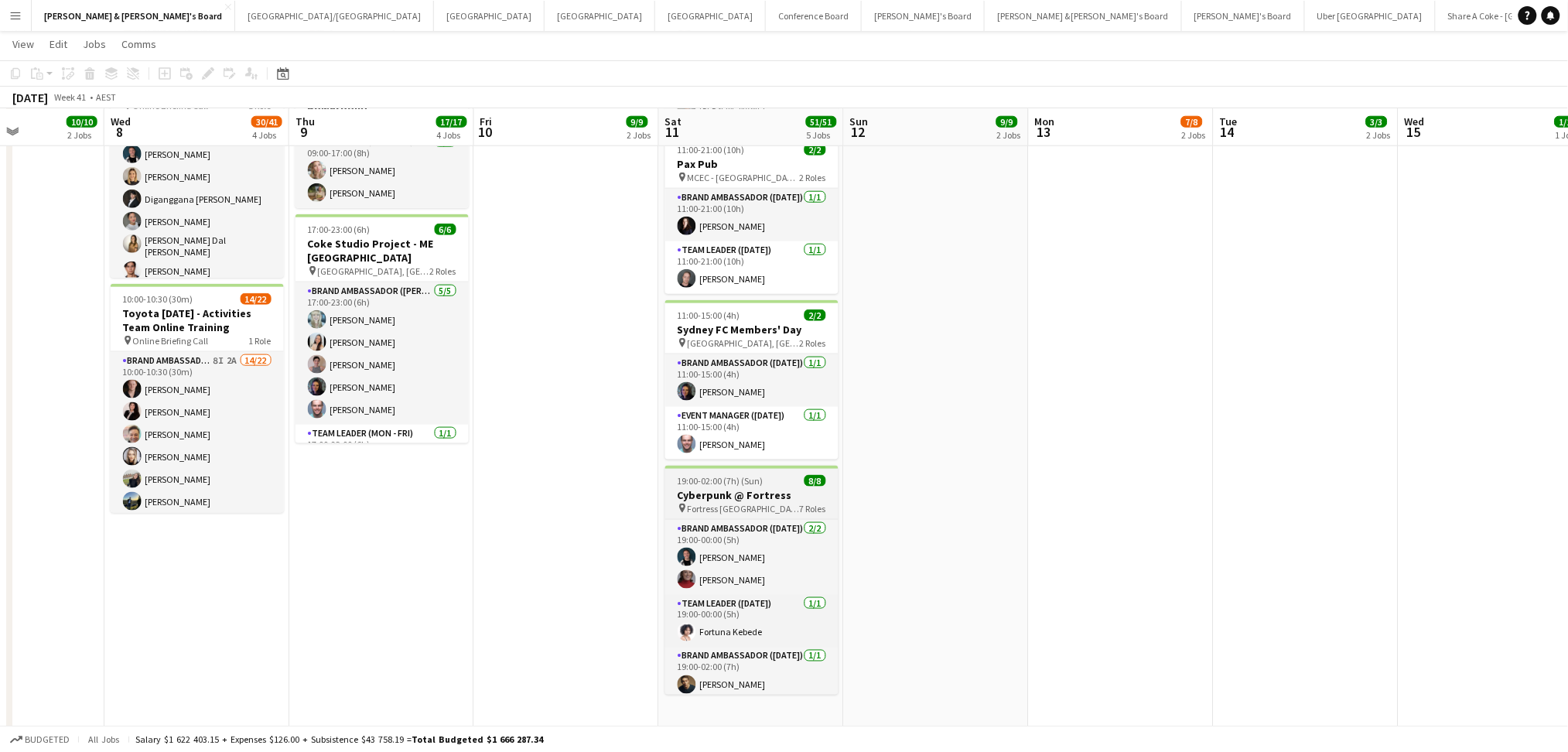
click at [749, 495] on h3 "Cyberpunk @ Fortress" at bounding box center [751, 495] width 173 height 14
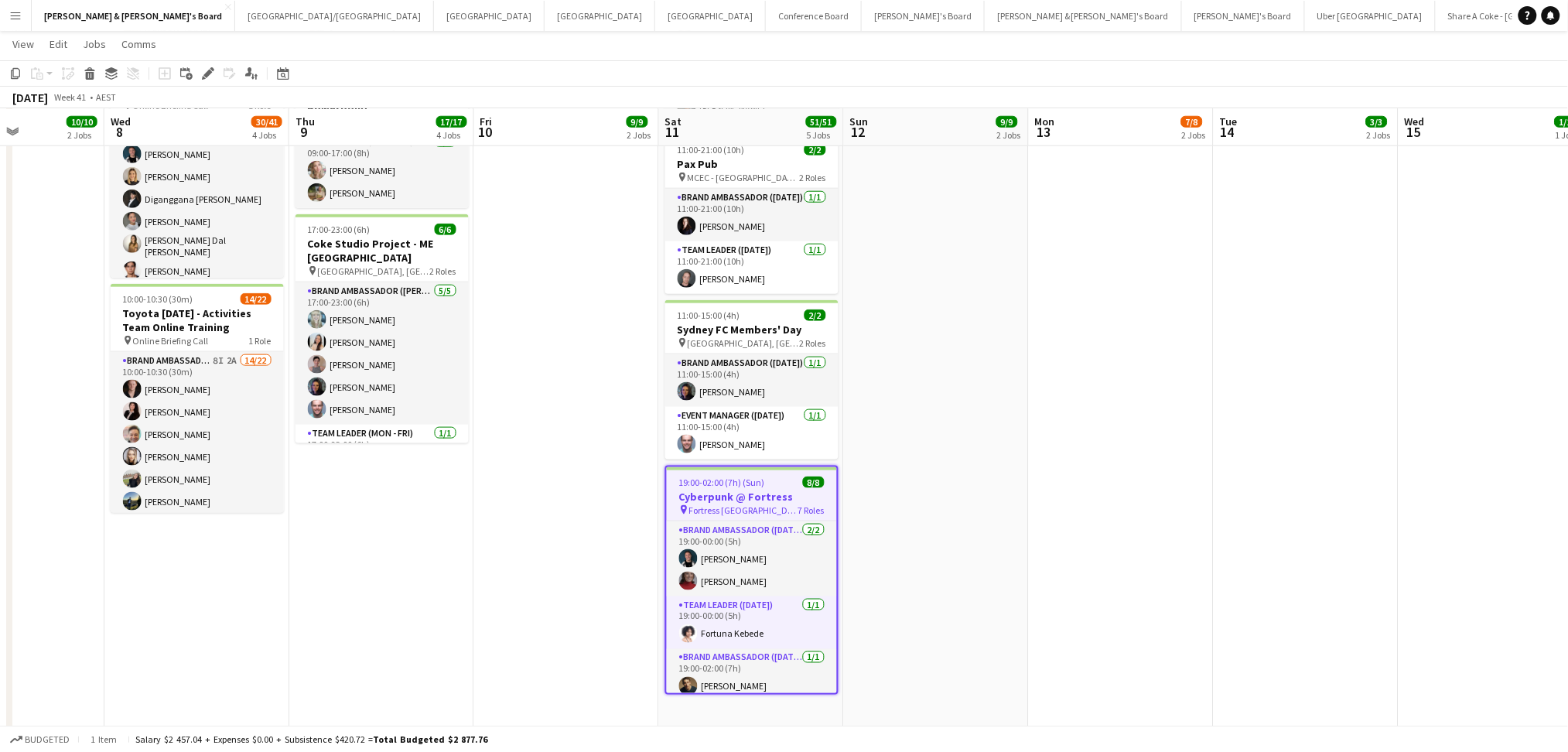
click at [749, 495] on h3 "Cyberpunk @ Fortress" at bounding box center [752, 496] width 170 height 14
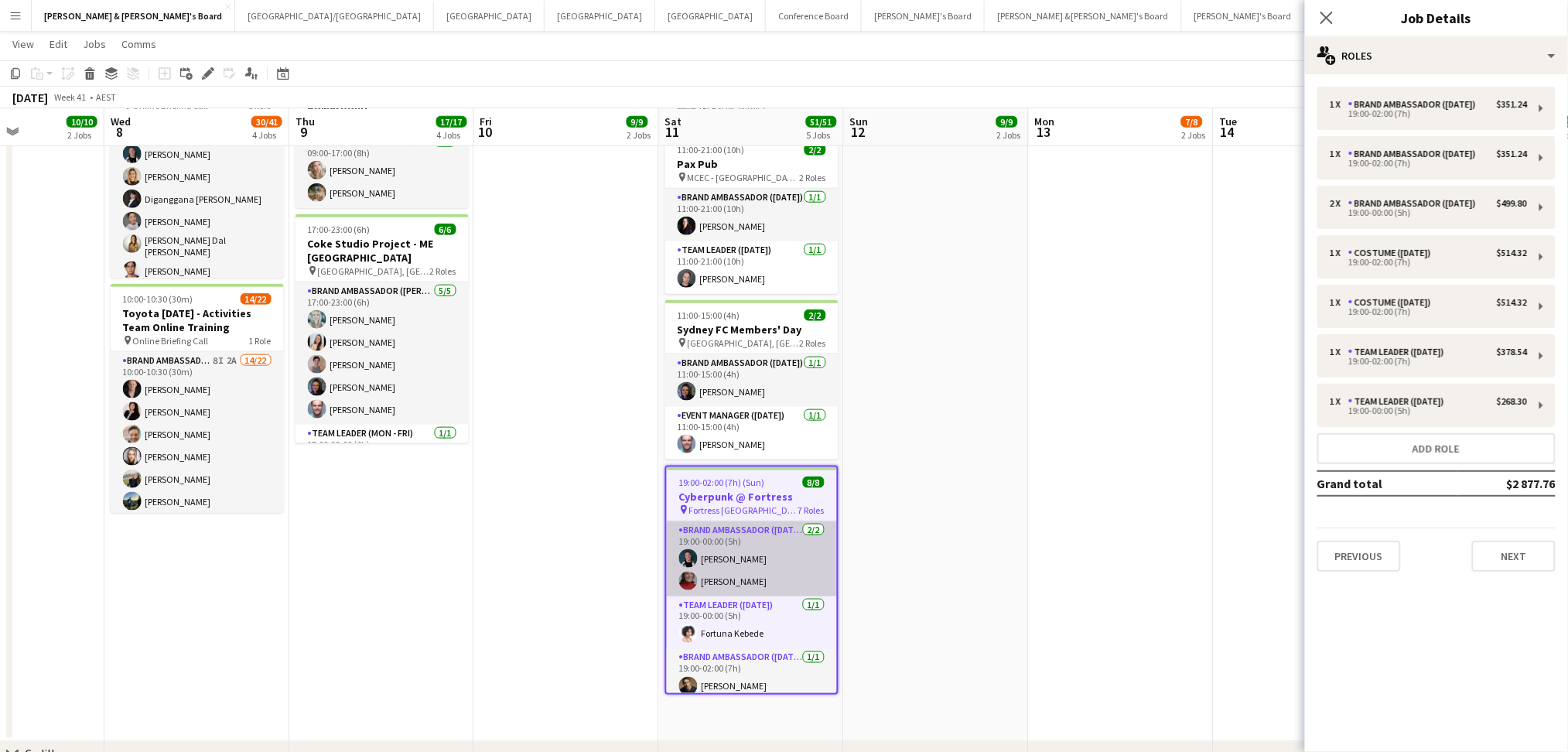
click at [810, 582] on app-card-role "Brand Ambassador ([DATE]) [DATE] 19:00-00:00 (5h) [PERSON_NAME] [PERSON_NAME]" at bounding box center [752, 558] width 170 height 75
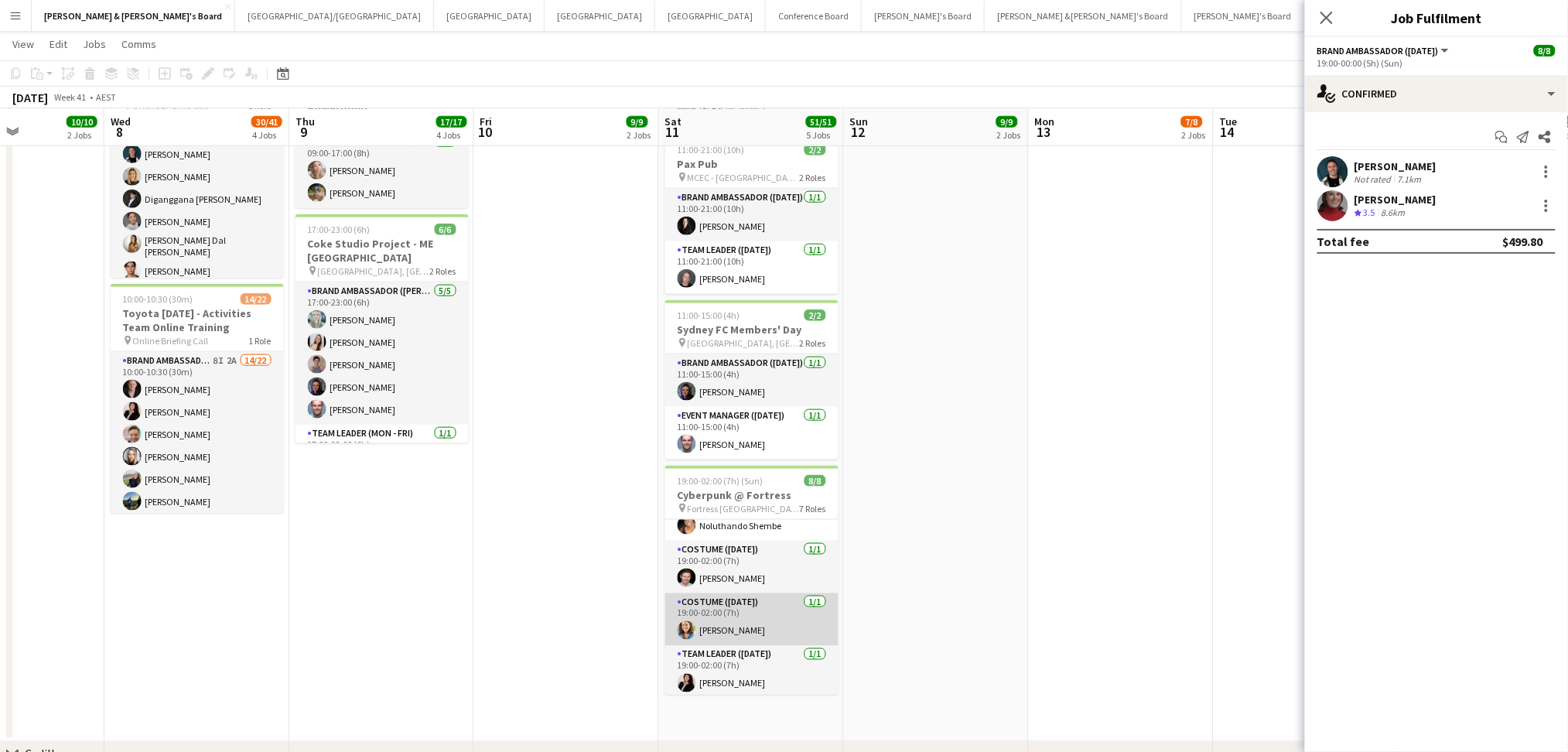
scroll to position [217, 0]
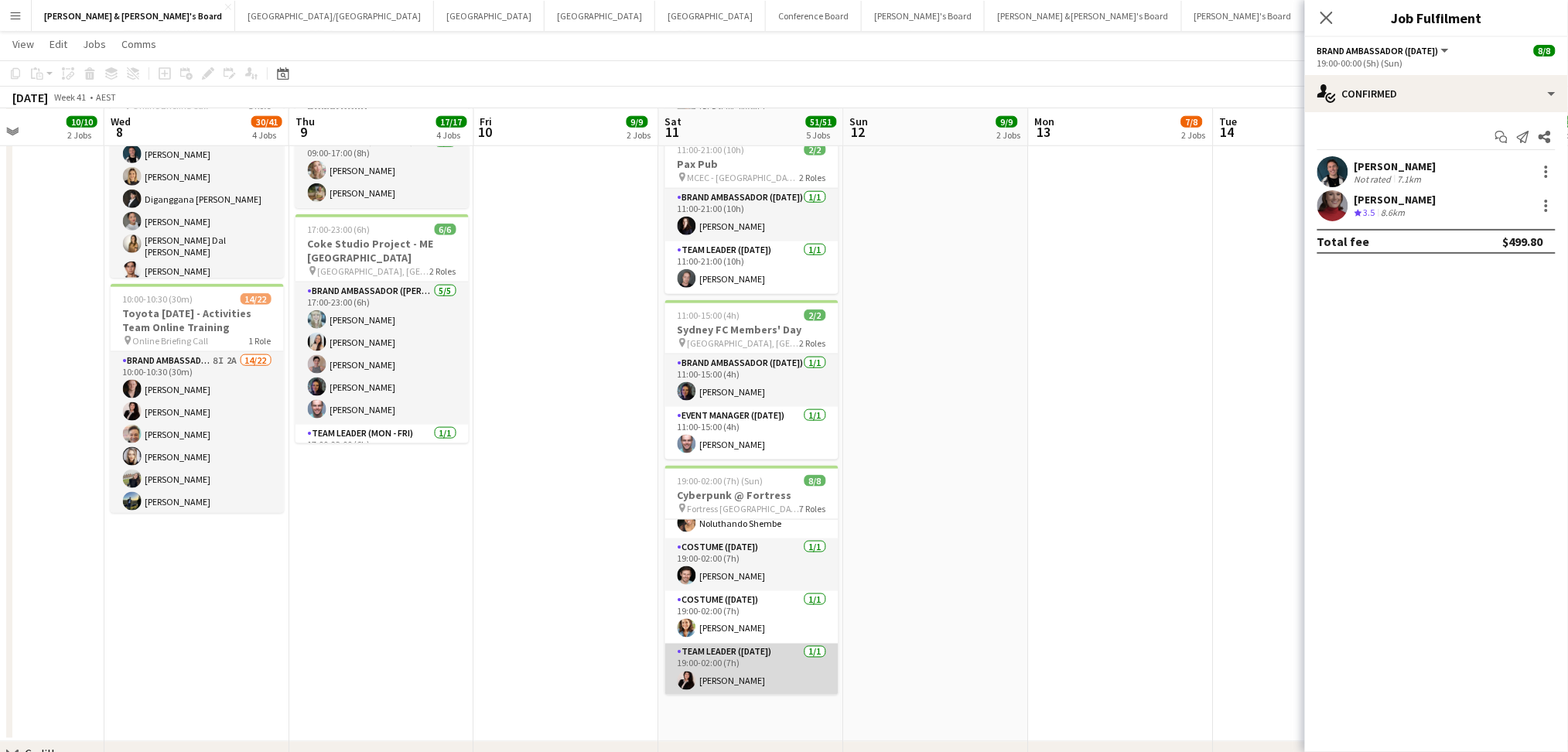
click at [732, 684] on app-card-role "Team Leader ([DATE]) [DATE] 19:00-02:00 (7h) [PERSON_NAME]" at bounding box center [751, 670] width 173 height 53
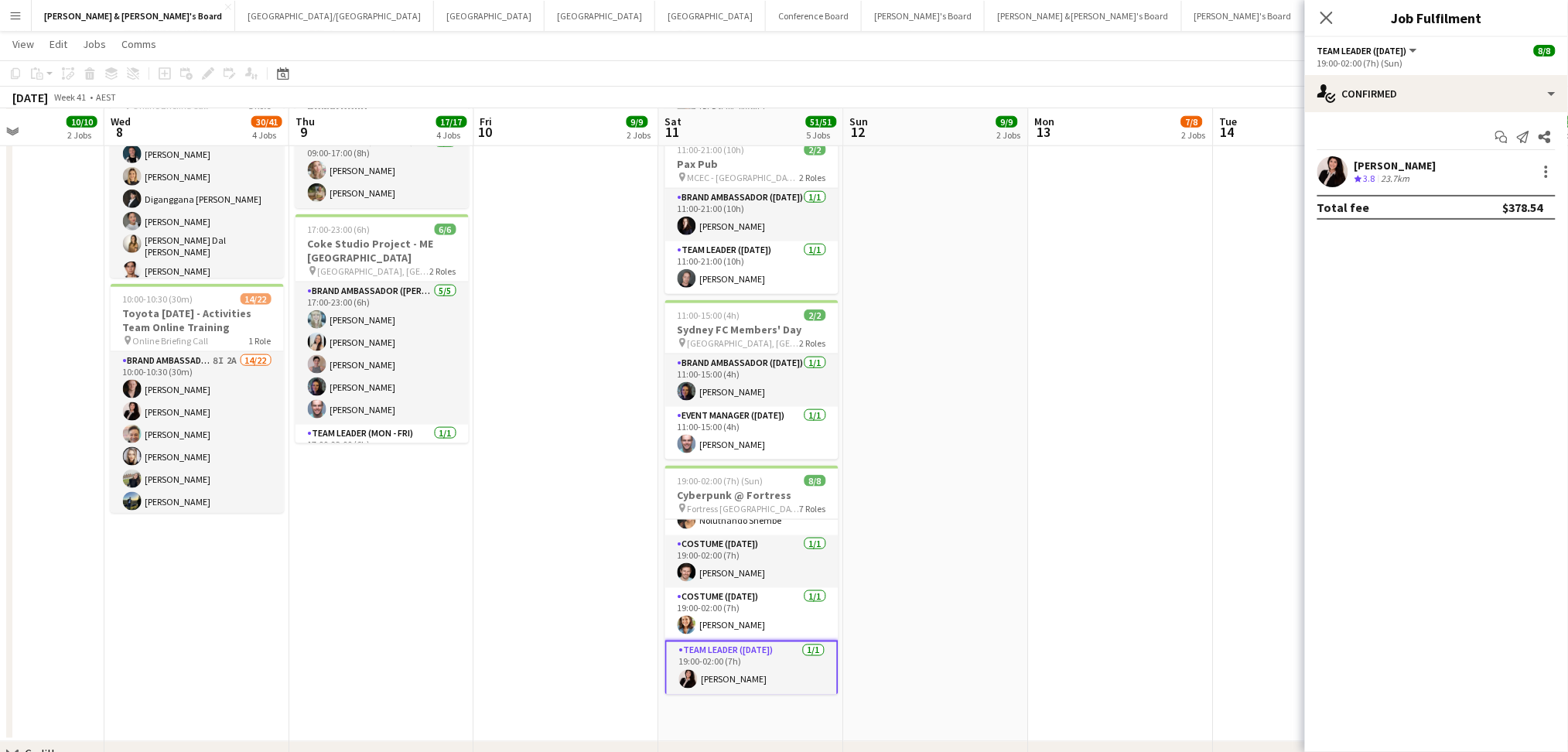
scroll to position [216, 0]
click at [1388, 180] on div "23.7km" at bounding box center [1395, 178] width 34 height 14
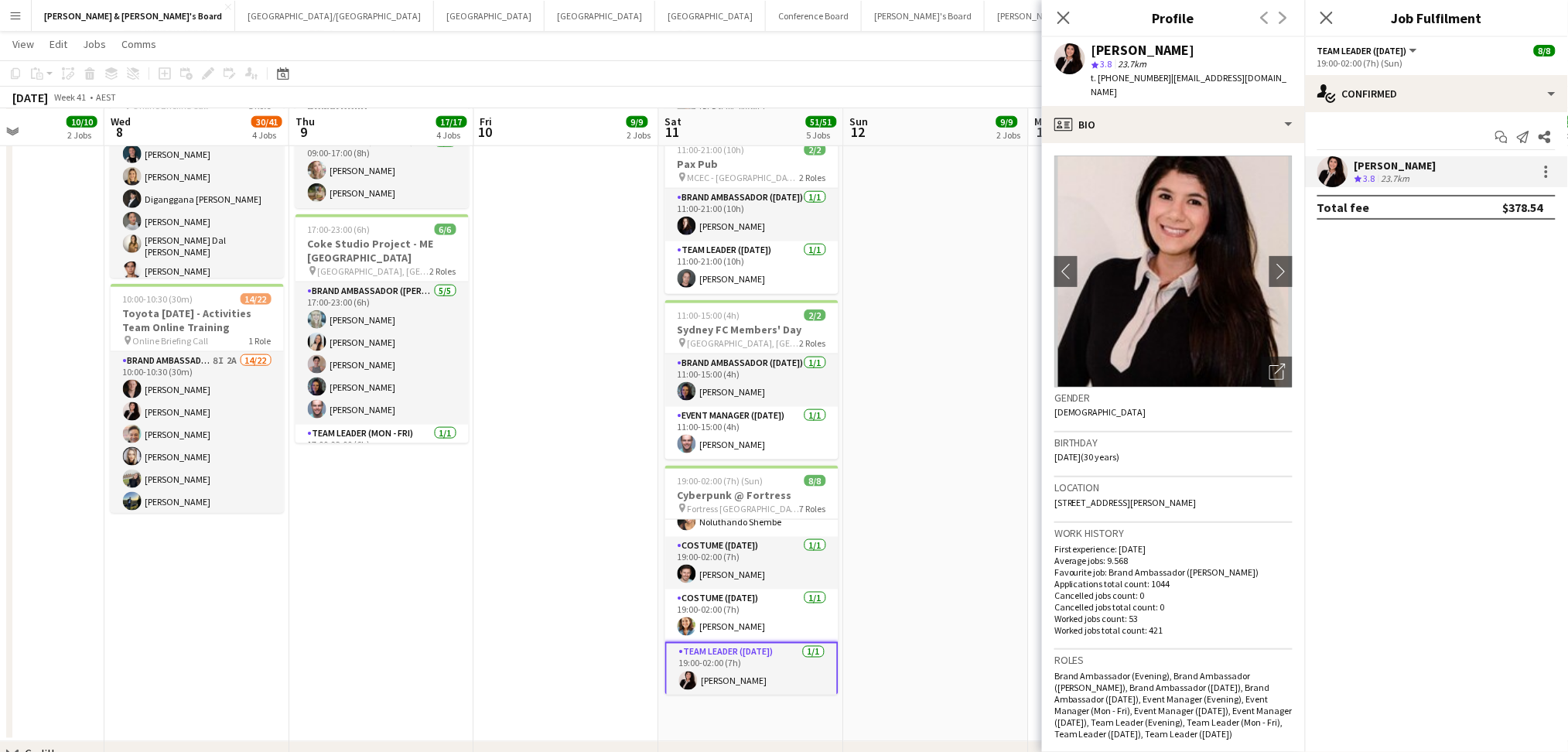
drag, startPoint x: 1093, startPoint y: 46, endPoint x: 1232, endPoint y: 51, distance: 139.1
click at [1227, 46] on div "[PERSON_NAME]" at bounding box center [1192, 50] width 201 height 14
copy div "[PERSON_NAME]"
drag, startPoint x: 1112, startPoint y: 78, endPoint x: 1157, endPoint y: 75, distance: 45.1
click at [1157, 75] on span "t. [PHONE_NUMBER]" at bounding box center [1131, 77] width 81 height 12
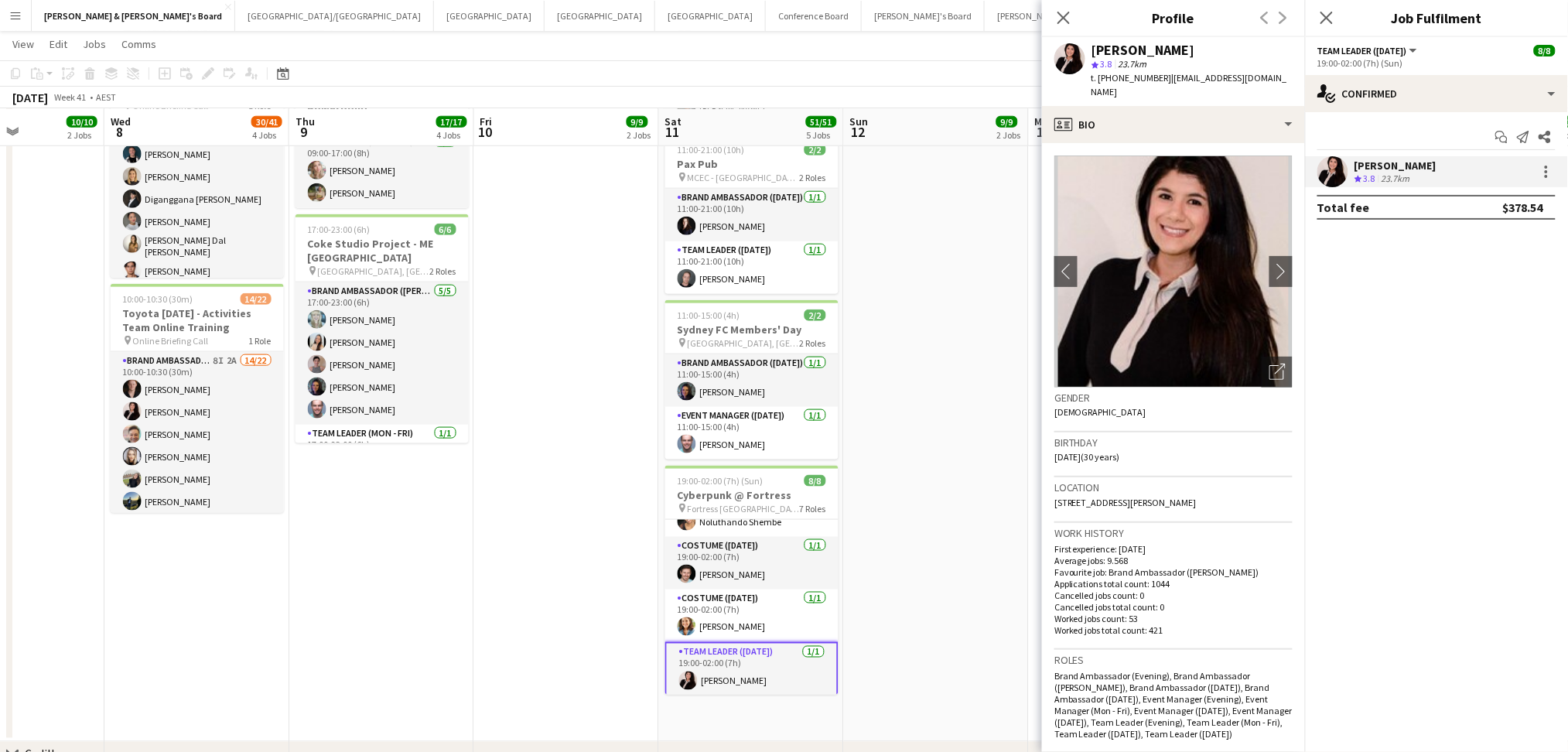
copy span "0415707156"
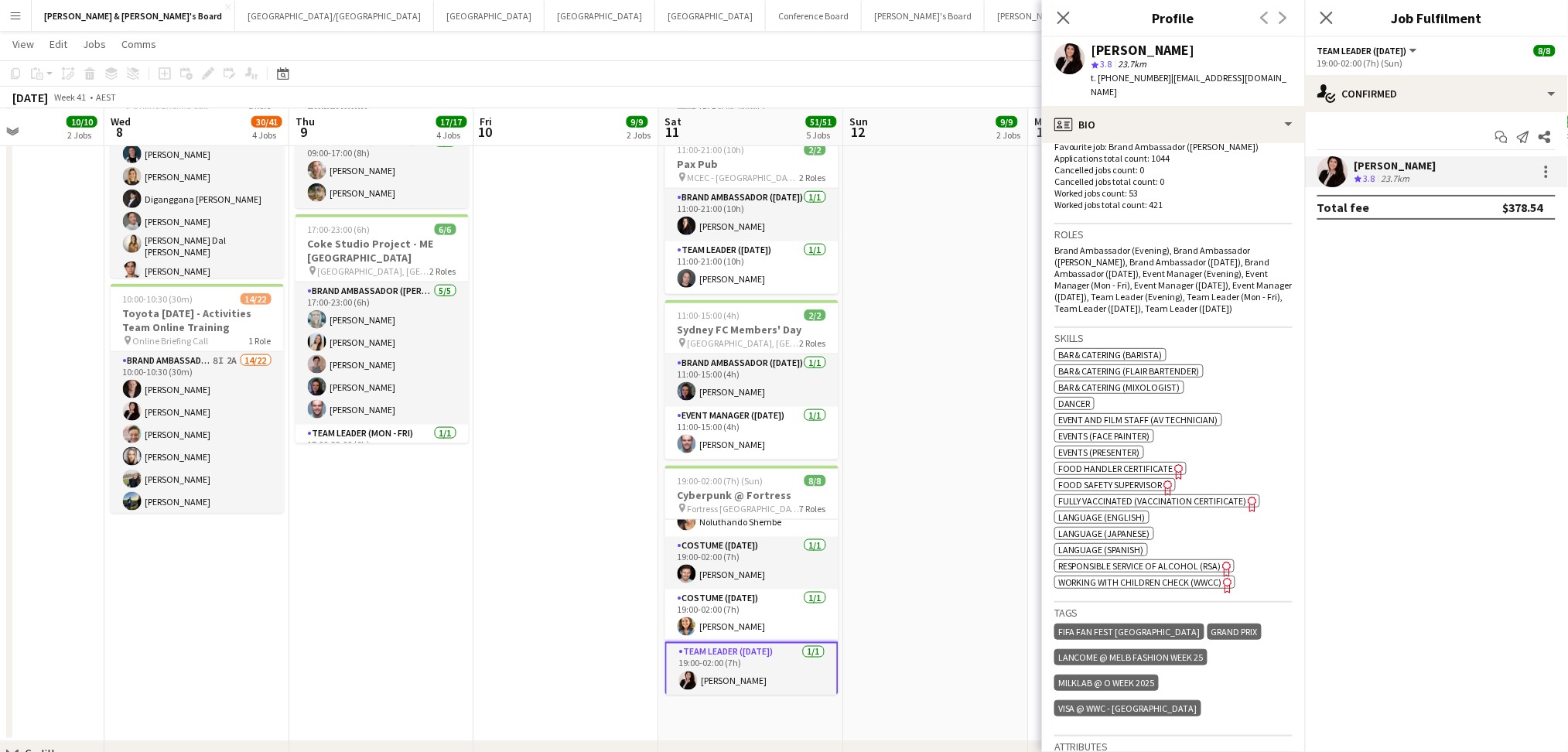
scroll to position [619, 0]
